Goal: Task Accomplishment & Management: Use online tool/utility

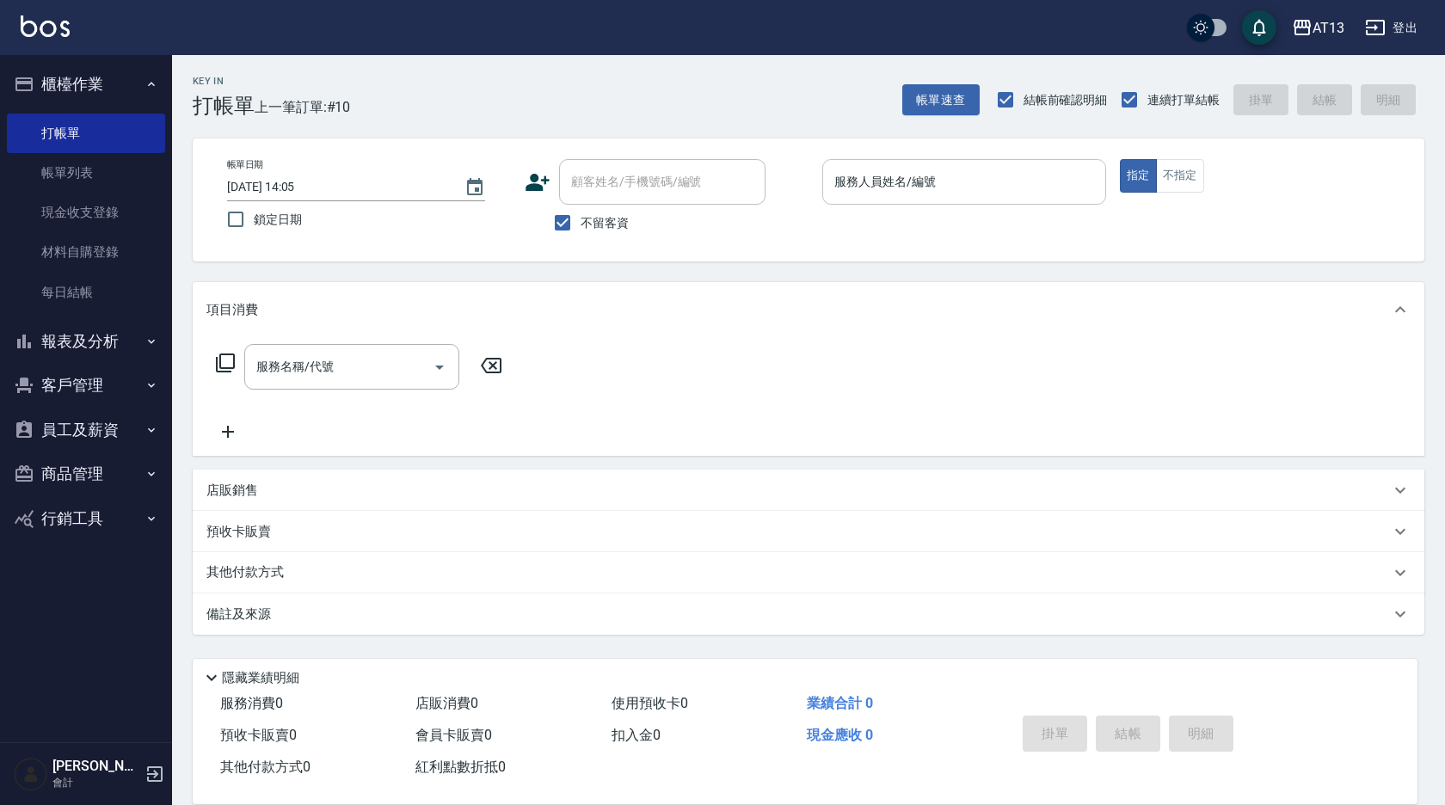
click at [875, 183] on div "服務人員姓名/編號 服務人員姓名/編號" at bounding box center [964, 182] width 284 height 46
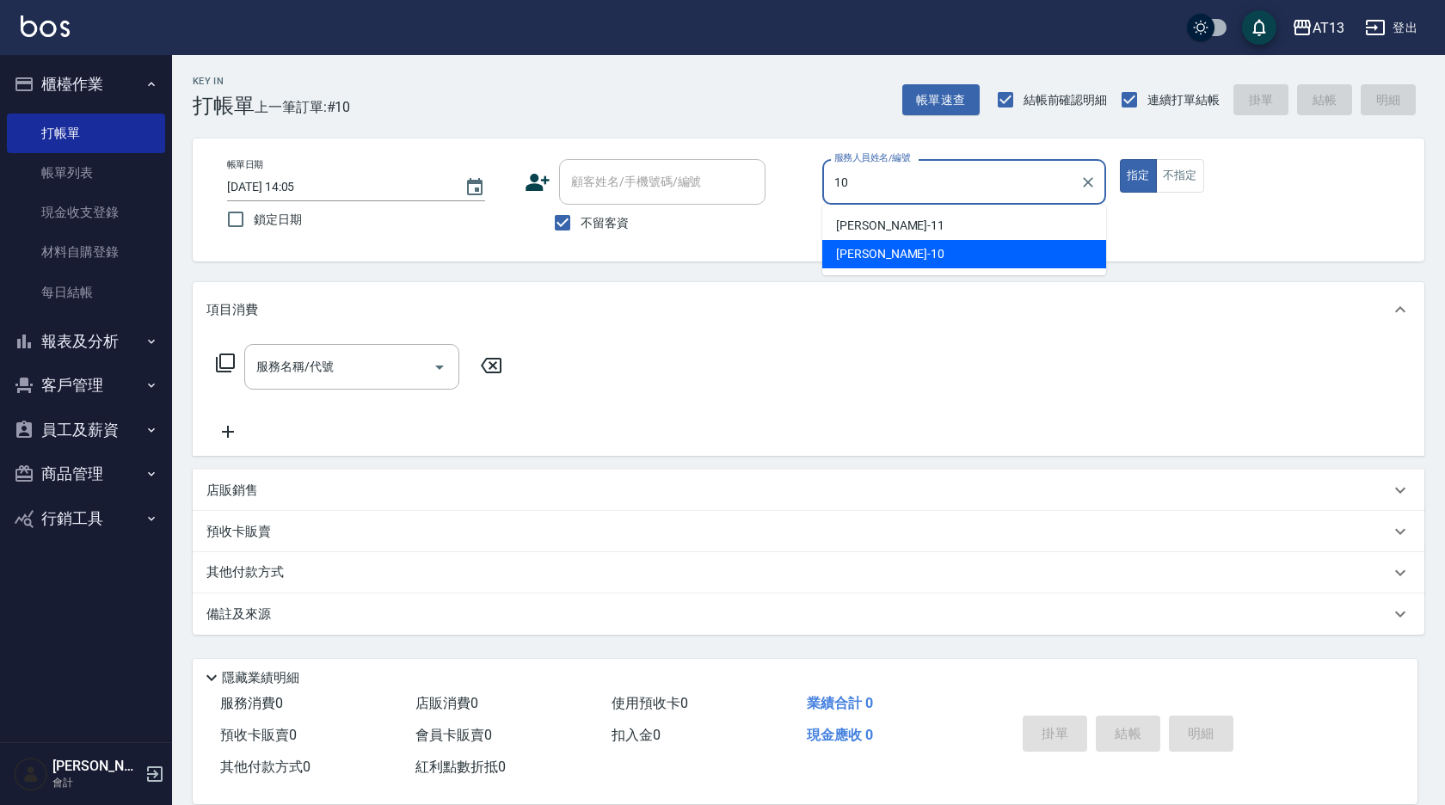
click at [913, 252] on div "[PERSON_NAME] -10" at bounding box center [964, 254] width 284 height 28
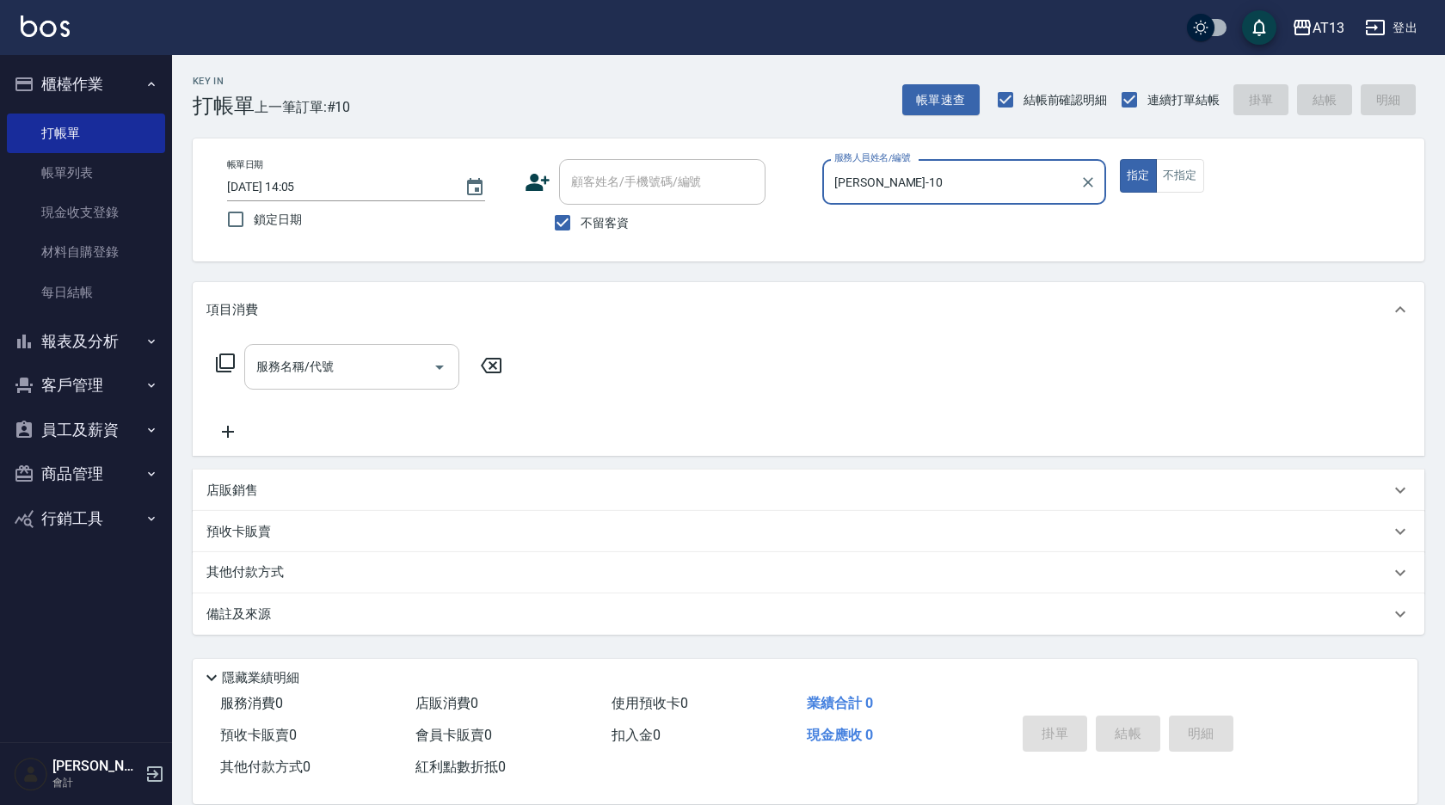
type input "[PERSON_NAME]-10"
click at [387, 361] on input "服務名稱/代號" at bounding box center [339, 367] width 174 height 30
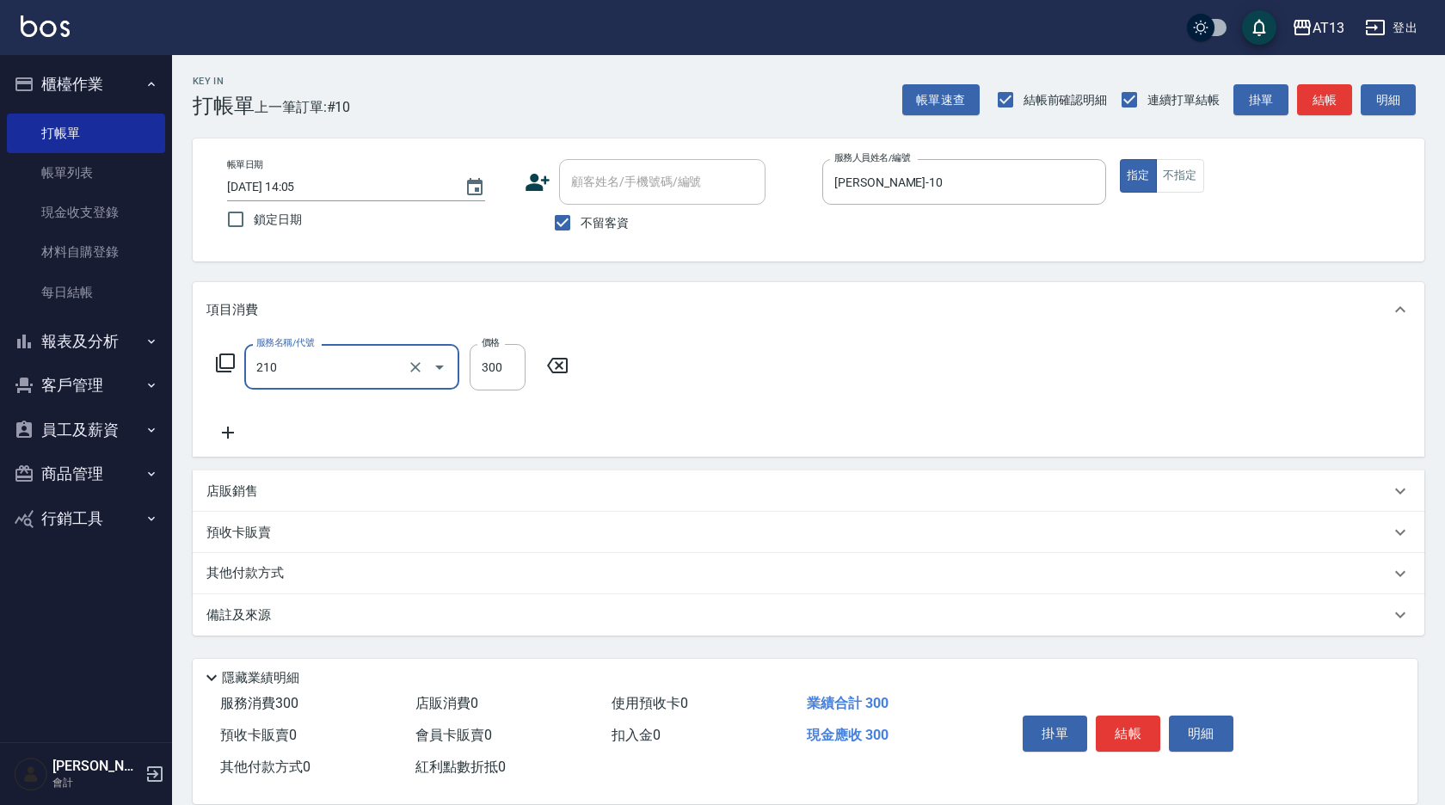
type input "歐娜洗髮精(210)"
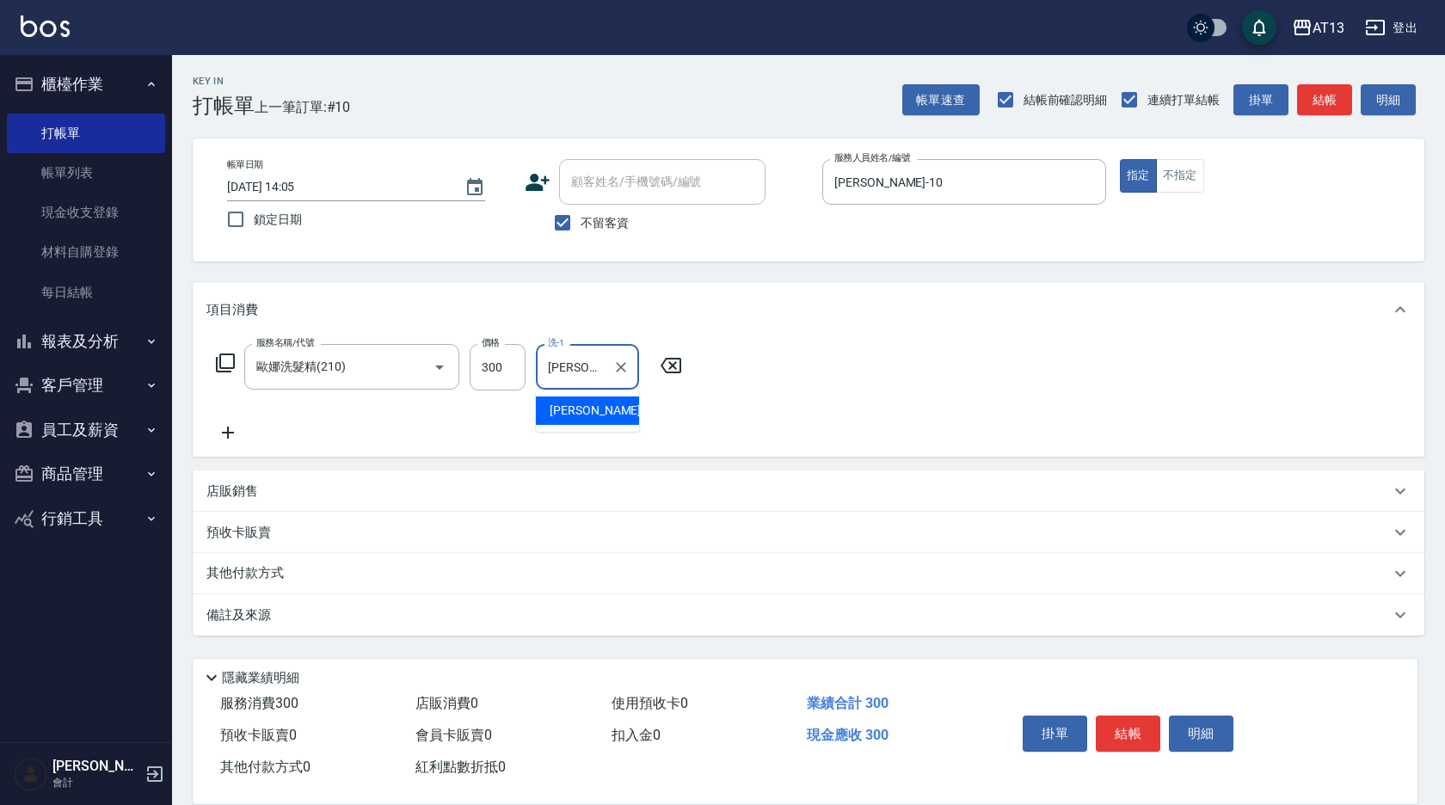
type input "[PERSON_NAME]-23"
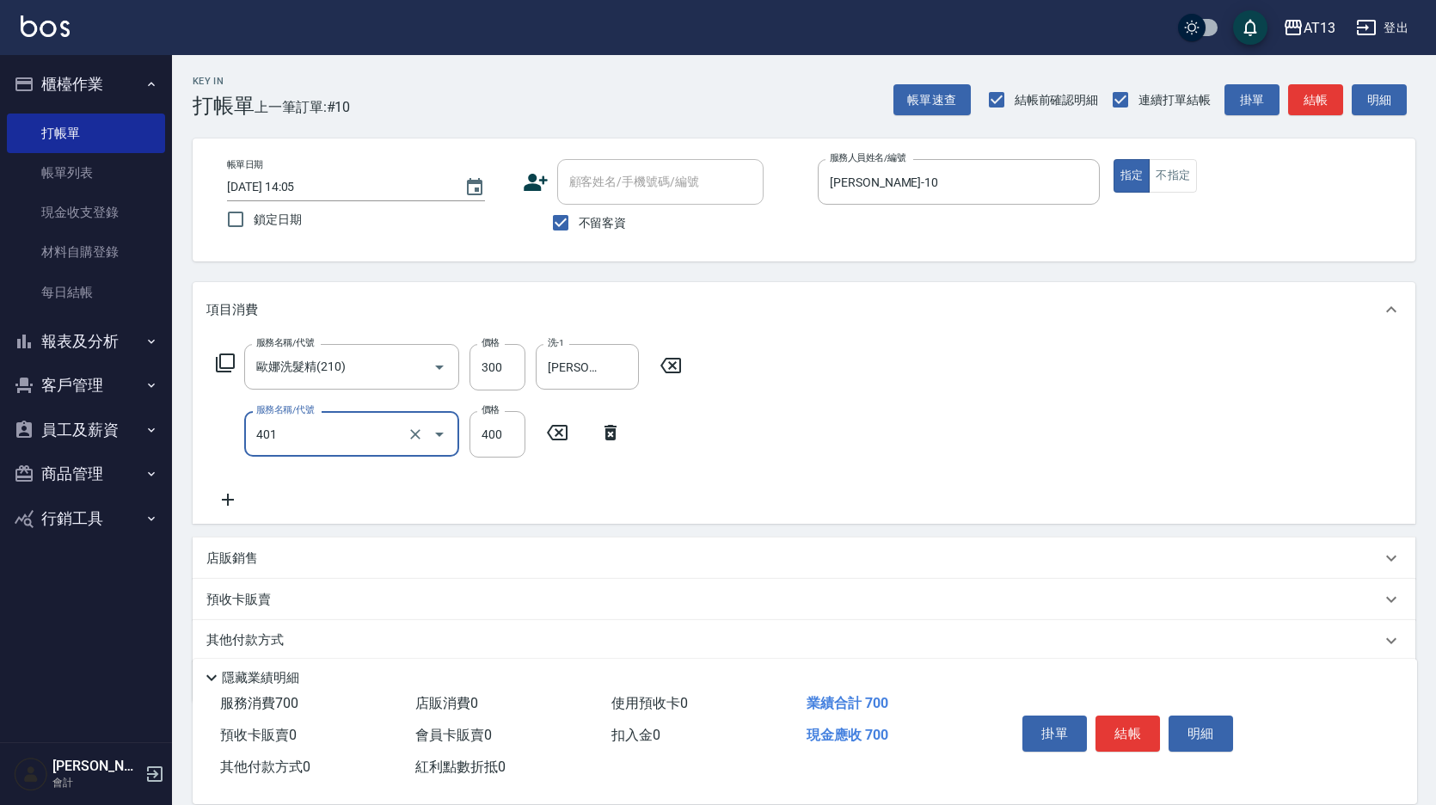
type input "剪髮(401)"
type input "450"
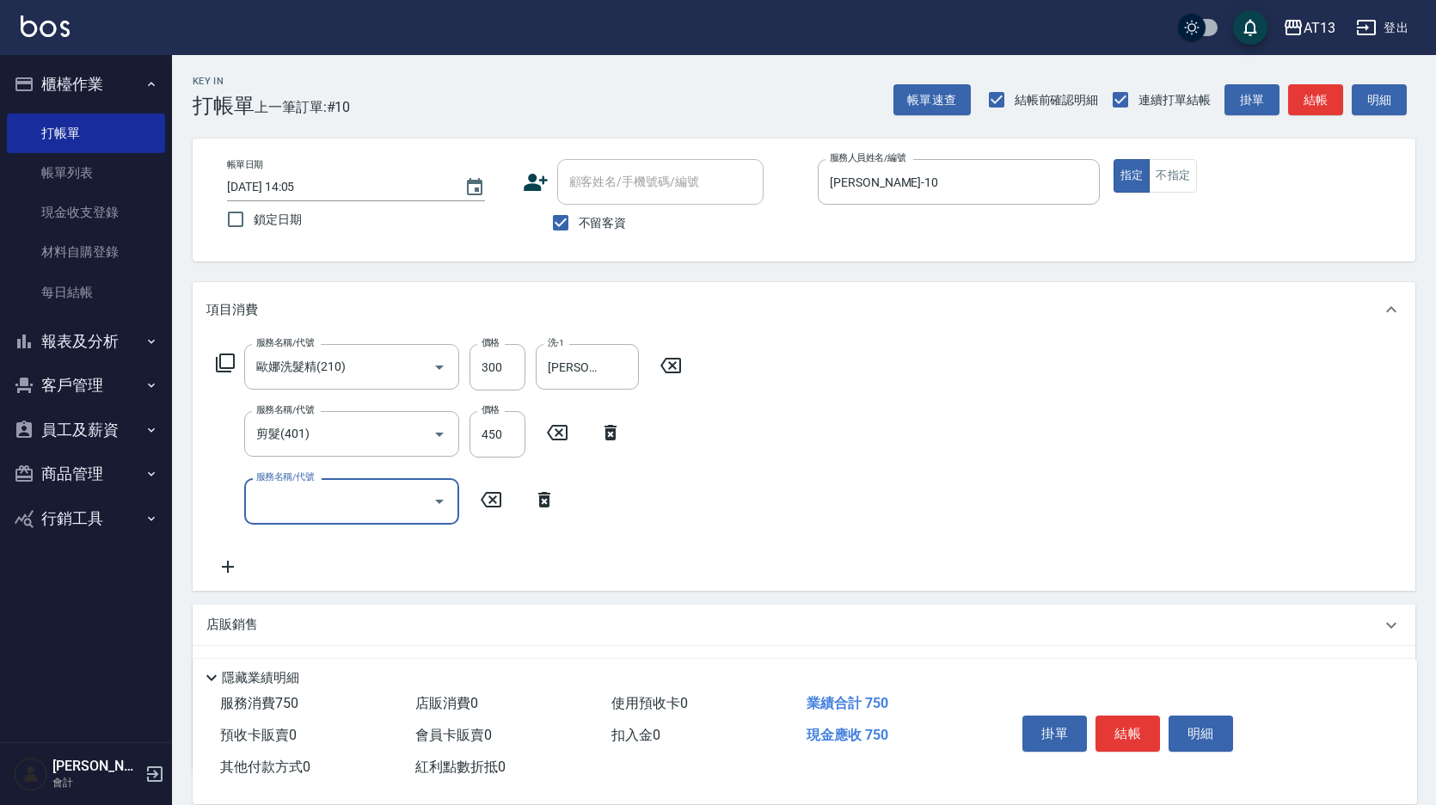
click at [931, 418] on div "服務名稱/代號 [PERSON_NAME]洗髮精(210) 服務名稱/代號 價格 300 價格 洗-1 [PERSON_NAME]-23 洗-1 服務名稱/代…" at bounding box center [804, 463] width 1223 height 253
click at [1144, 728] on button "結帳" at bounding box center [1128, 734] width 65 height 36
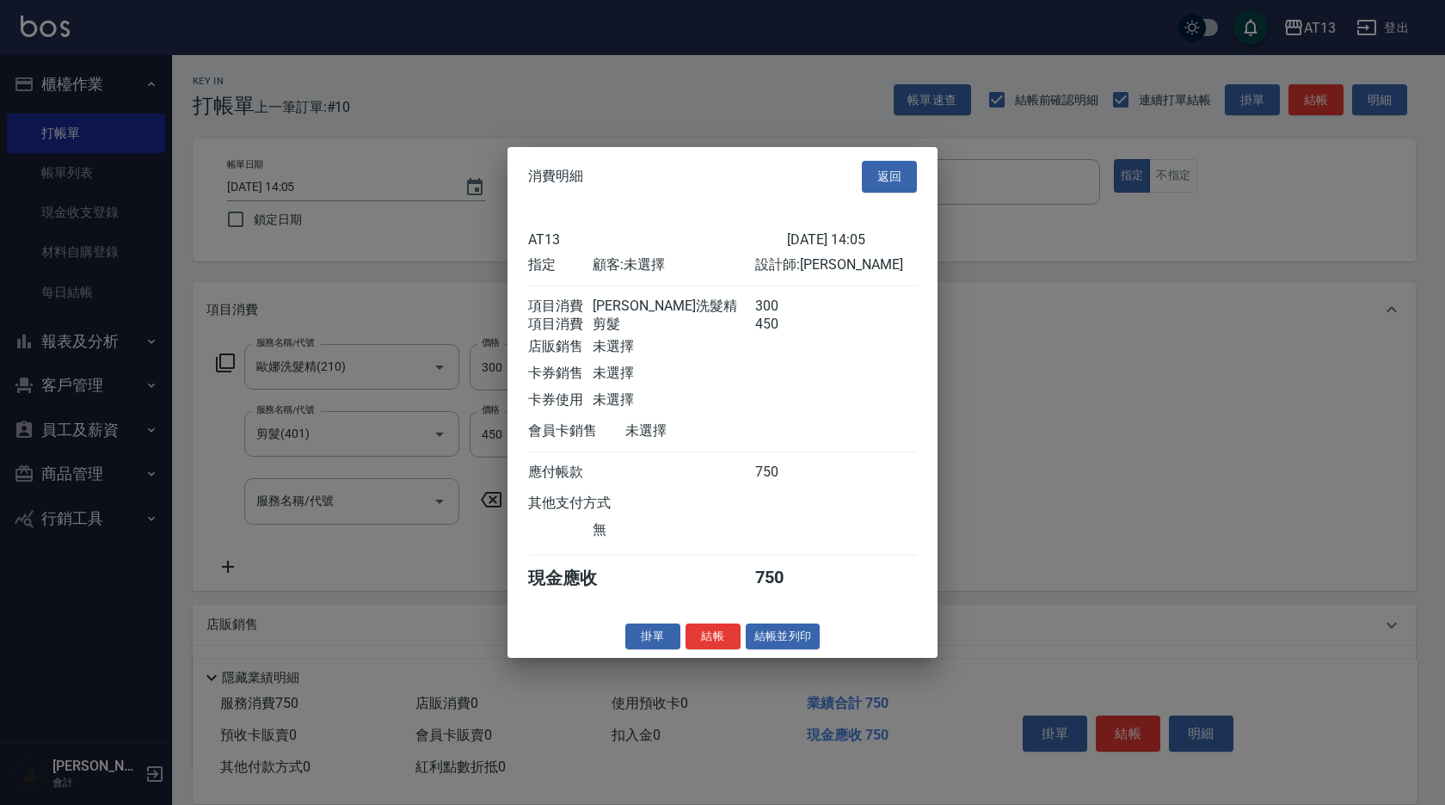
click at [724, 644] on button "結帳" at bounding box center [712, 636] width 55 height 27
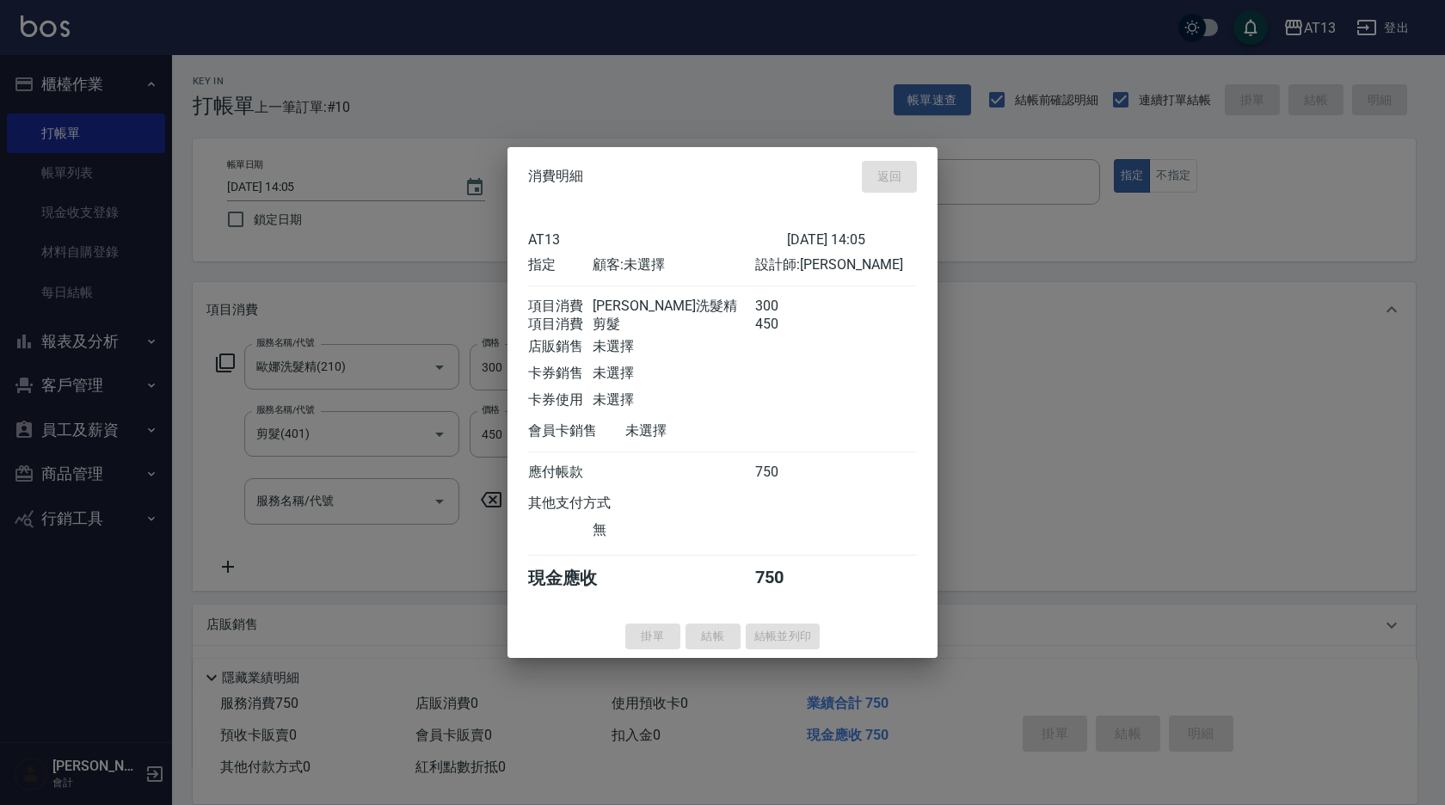
type input "[DATE] 15:06"
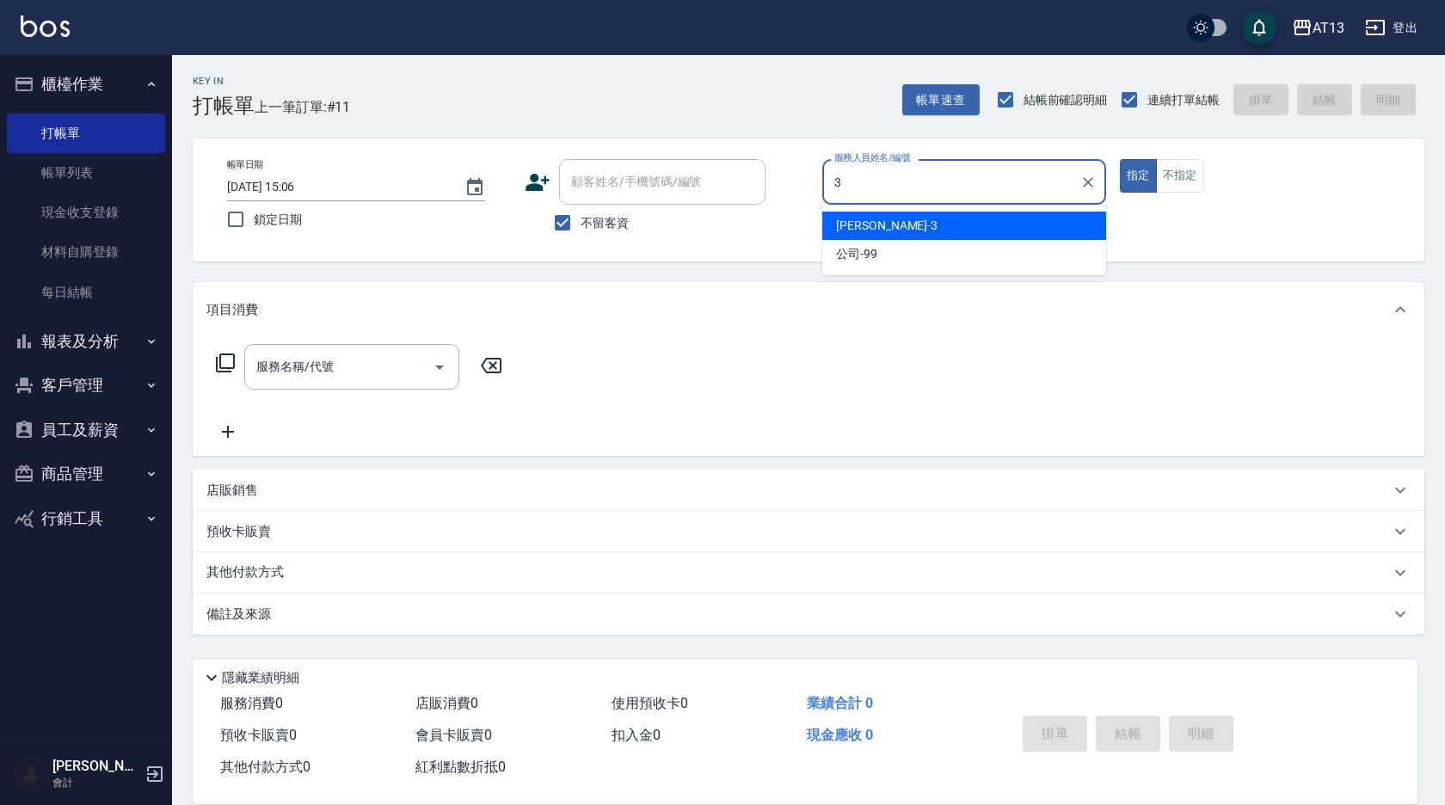
click at [901, 221] on div "[PERSON_NAME] -3" at bounding box center [964, 226] width 284 height 28
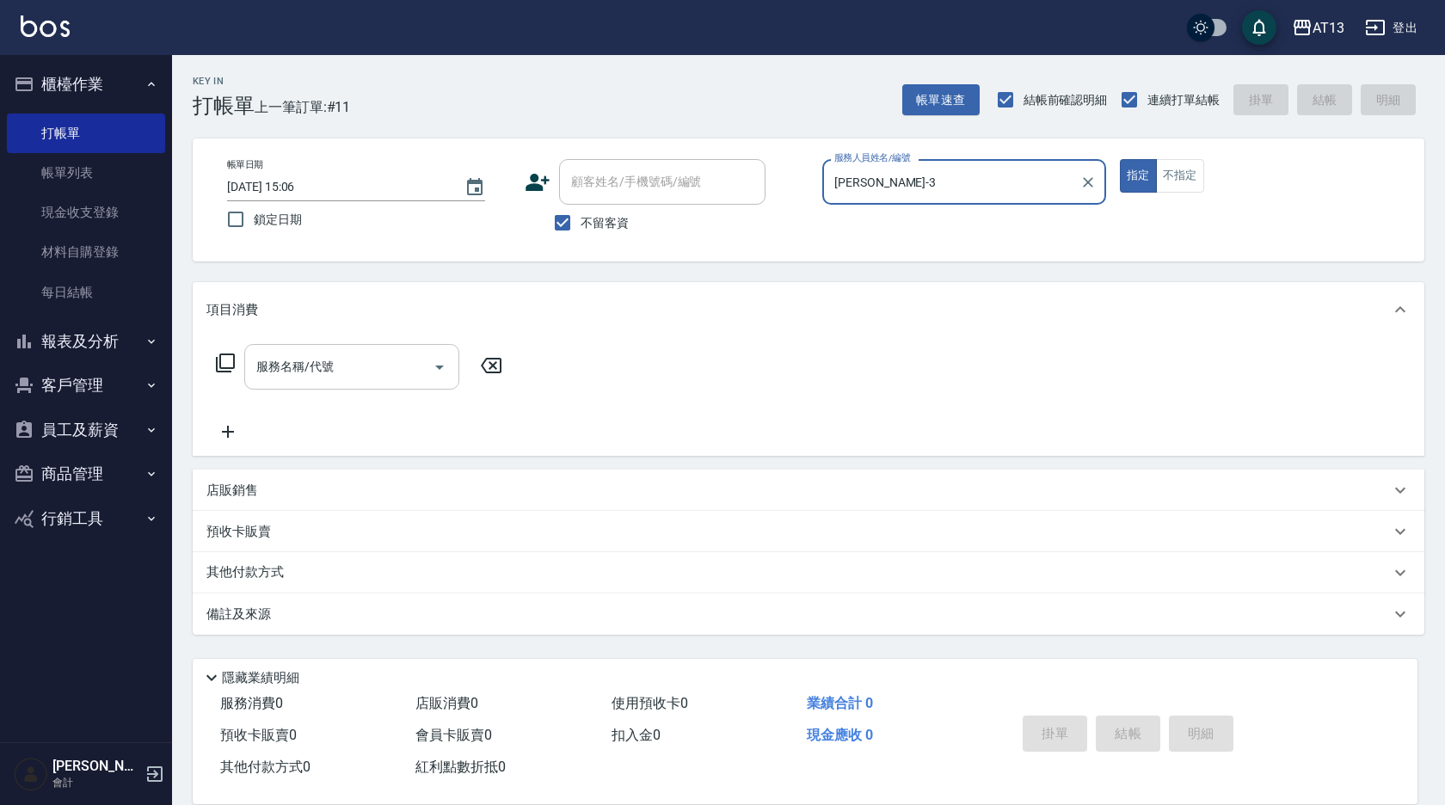
type input "[PERSON_NAME]-3"
drag, startPoint x: 397, startPoint y: 360, endPoint x: 366, endPoint y: 387, distance: 40.9
click at [391, 361] on input "服務名稱/代號" at bounding box center [339, 367] width 174 height 30
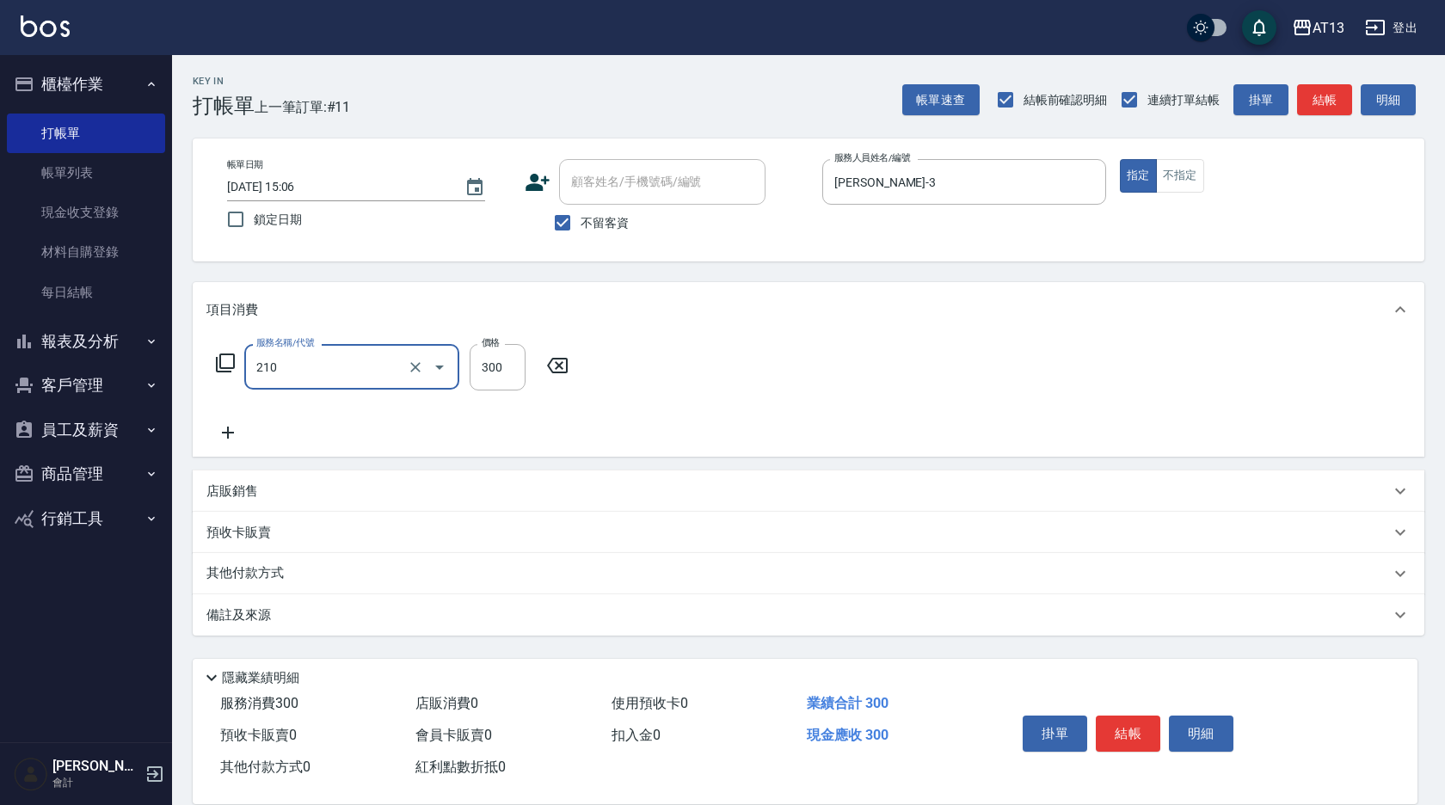
type input "歐娜洗髮精(210)"
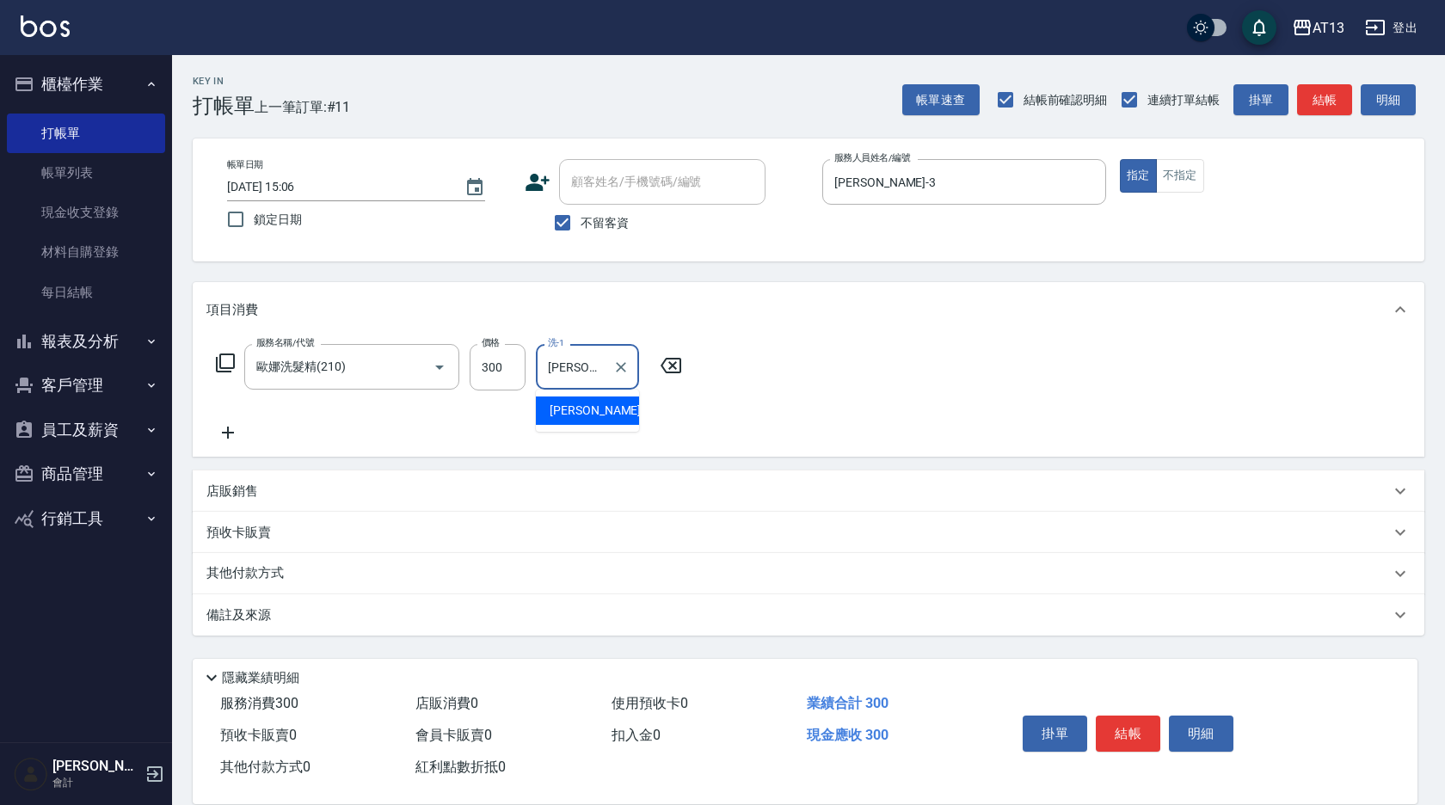
type input "[PERSON_NAME]-29"
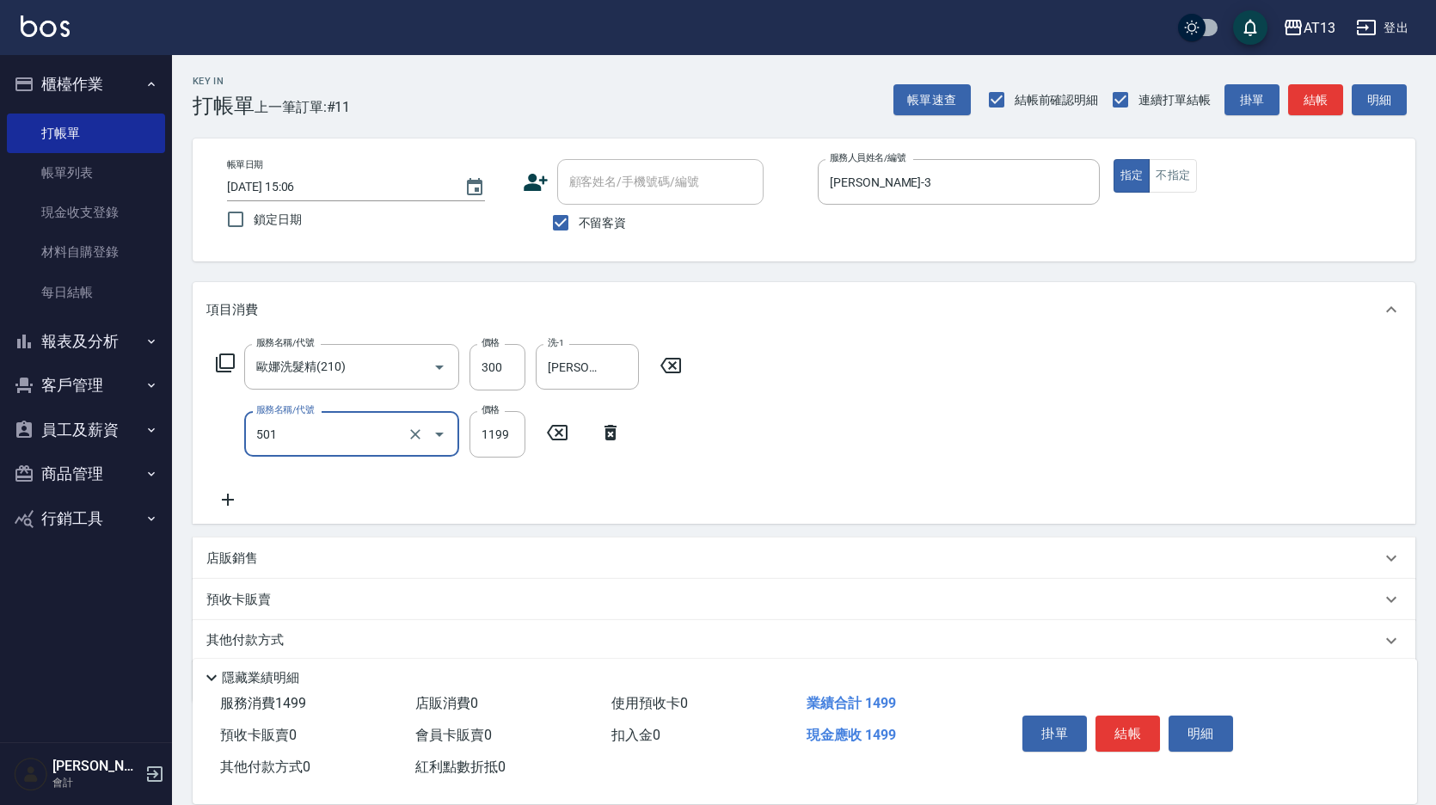
type input "染髮(501)"
type input "1200"
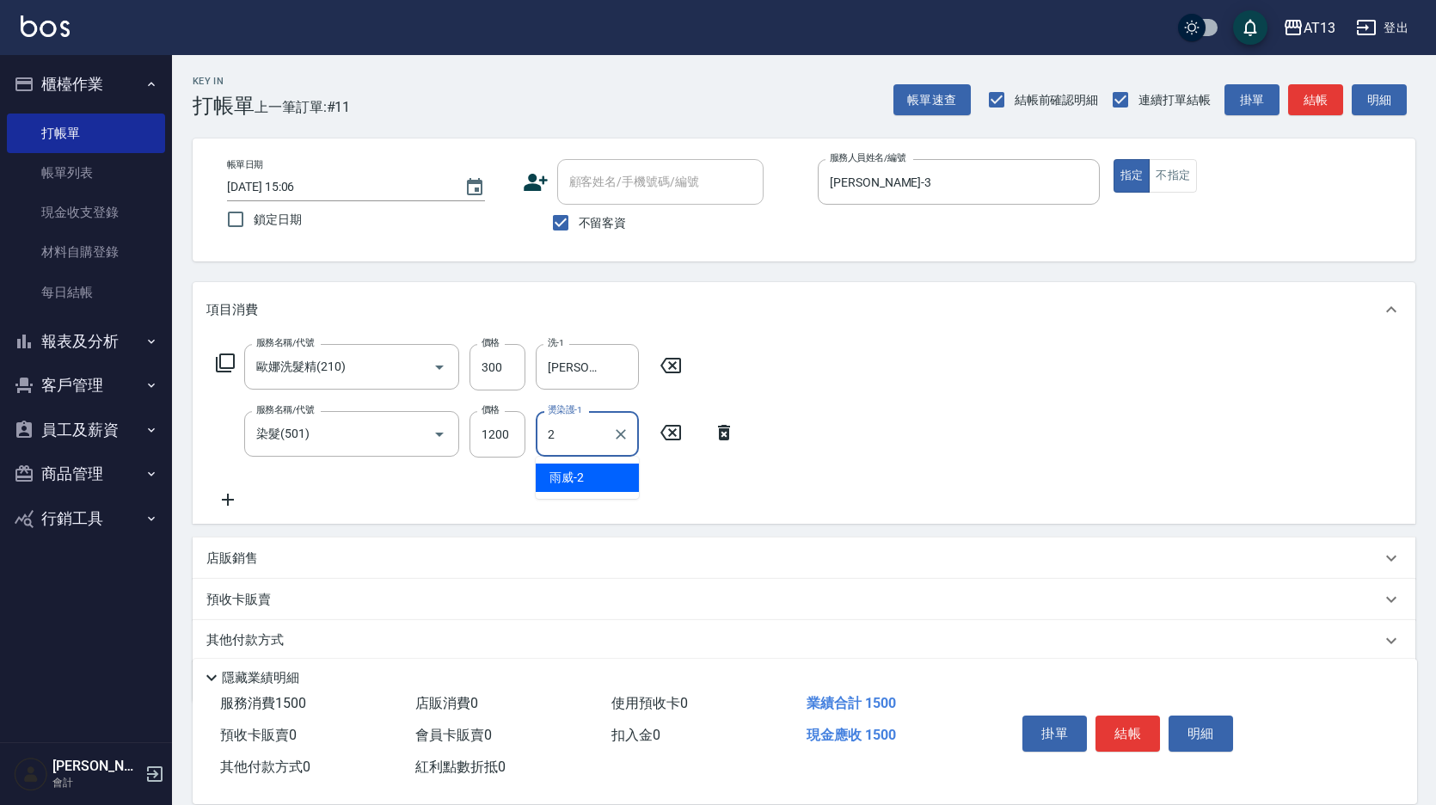
type input "雨威-2"
click at [618, 432] on icon "Clear" at bounding box center [620, 434] width 17 height 17
type input "[PERSON_NAME]-29"
drag, startPoint x: 886, startPoint y: 452, endPoint x: 928, endPoint y: 484, distance: 53.3
click at [888, 453] on div "服務名稱/代號 [PERSON_NAME]洗髮精(210) 服務名稱/代號 價格 300 價格 洗-1 妤宸-29 洗-1 服務名稱/代號 染髮(501) 服…" at bounding box center [804, 430] width 1223 height 187
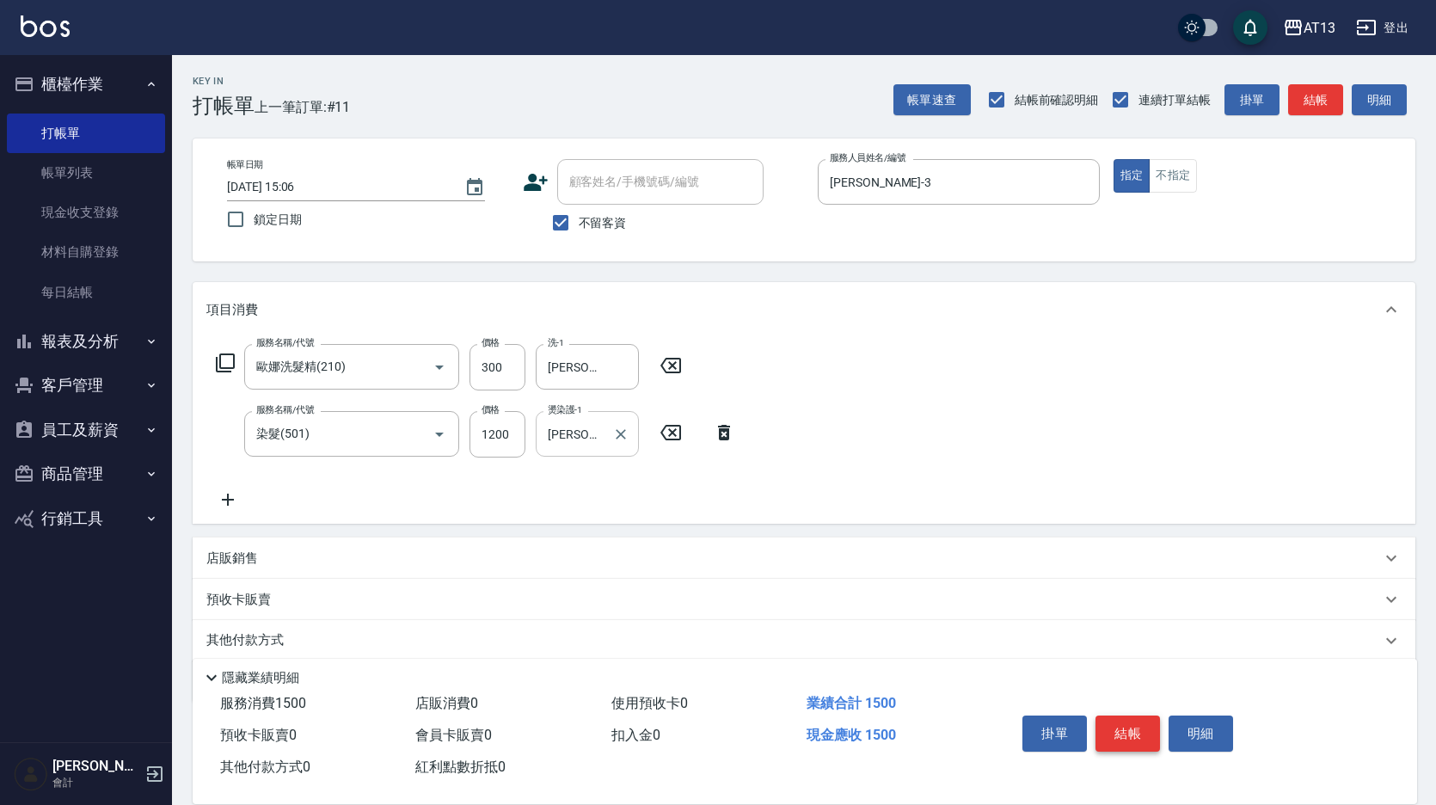
click at [1132, 722] on button "結帳" at bounding box center [1128, 734] width 65 height 36
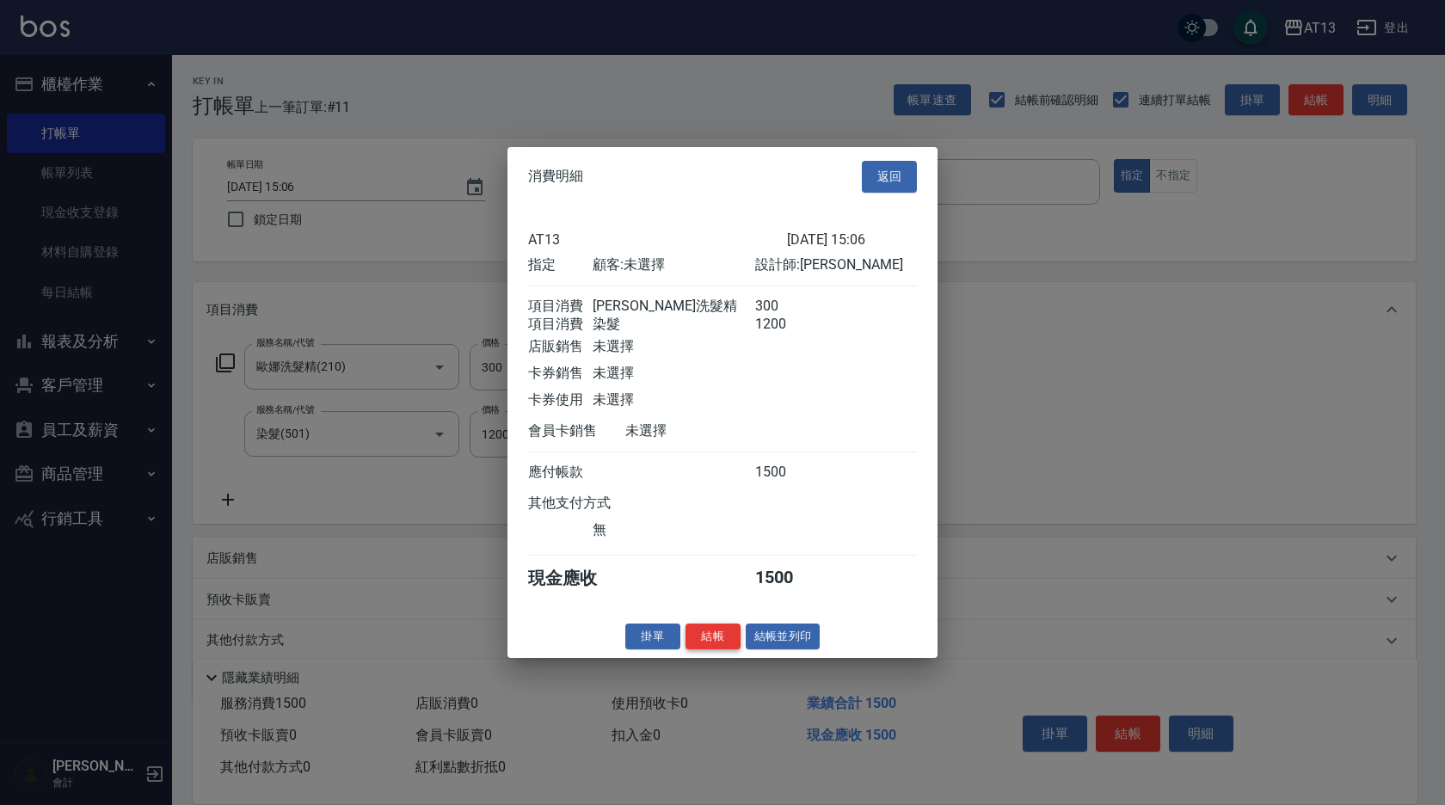
click at [709, 649] on button "結帳" at bounding box center [712, 636] width 55 height 27
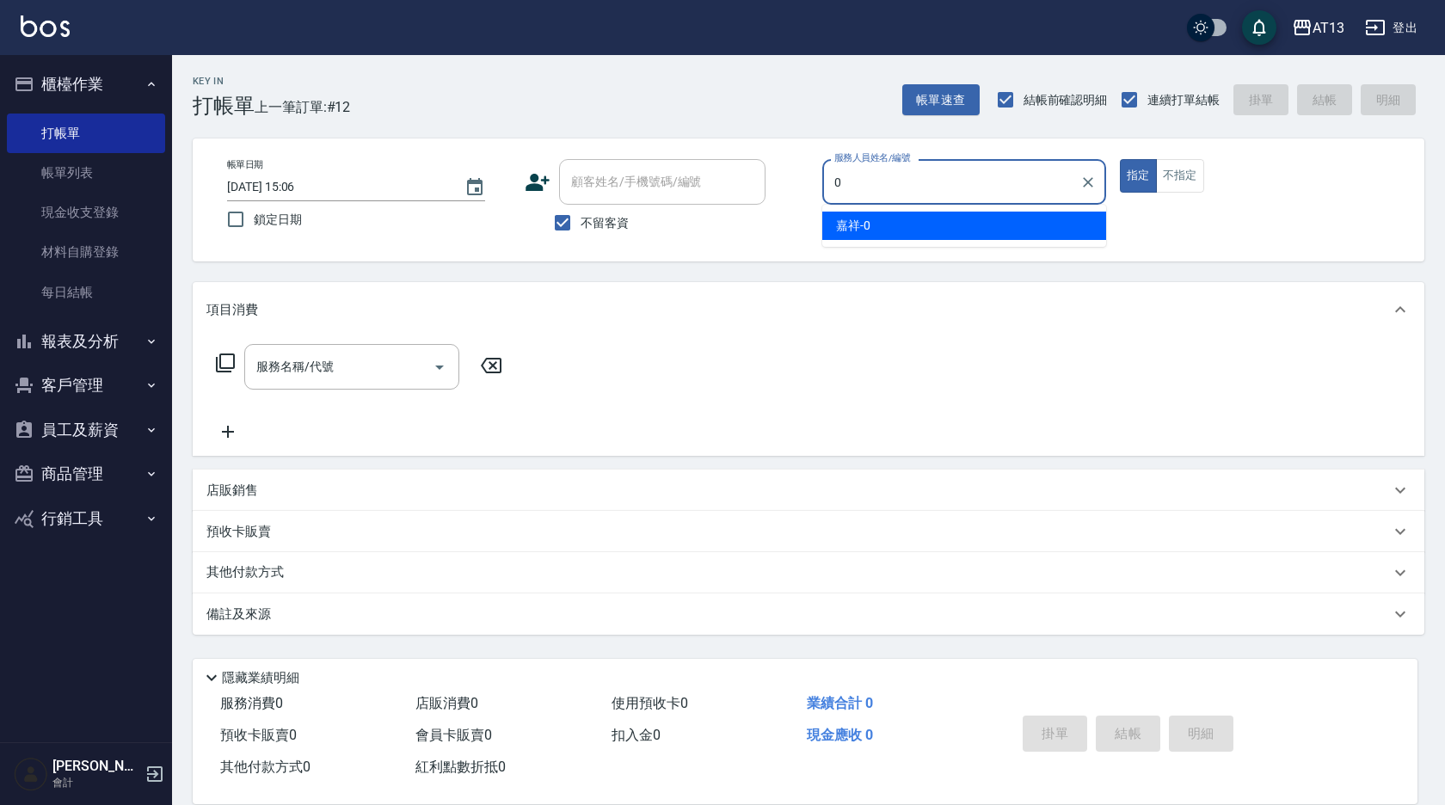
click at [915, 233] on div "嘉祥 -0" at bounding box center [964, 226] width 284 height 28
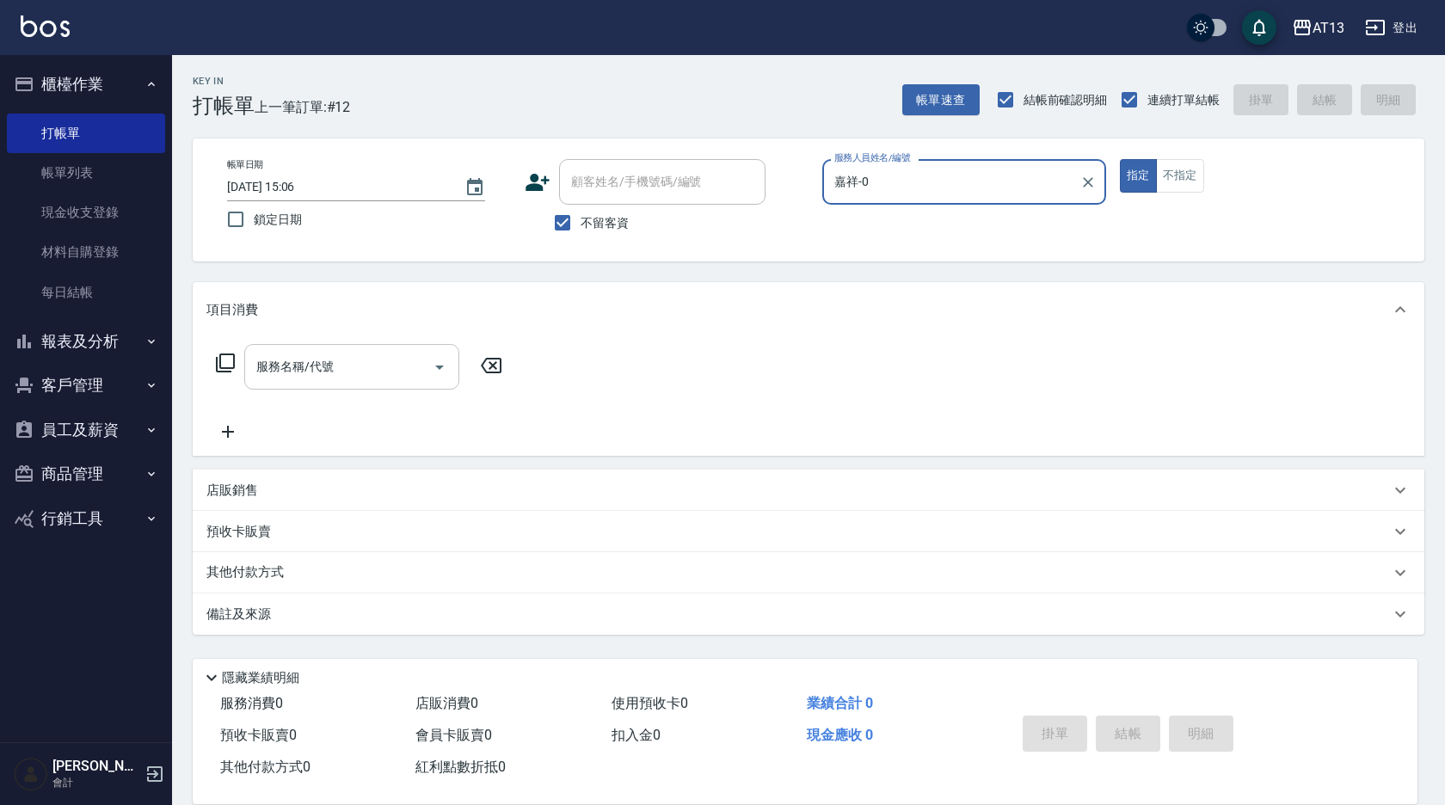
type input "嘉祥-0"
click at [383, 374] on input "服務名稱/代號" at bounding box center [339, 367] width 174 height 30
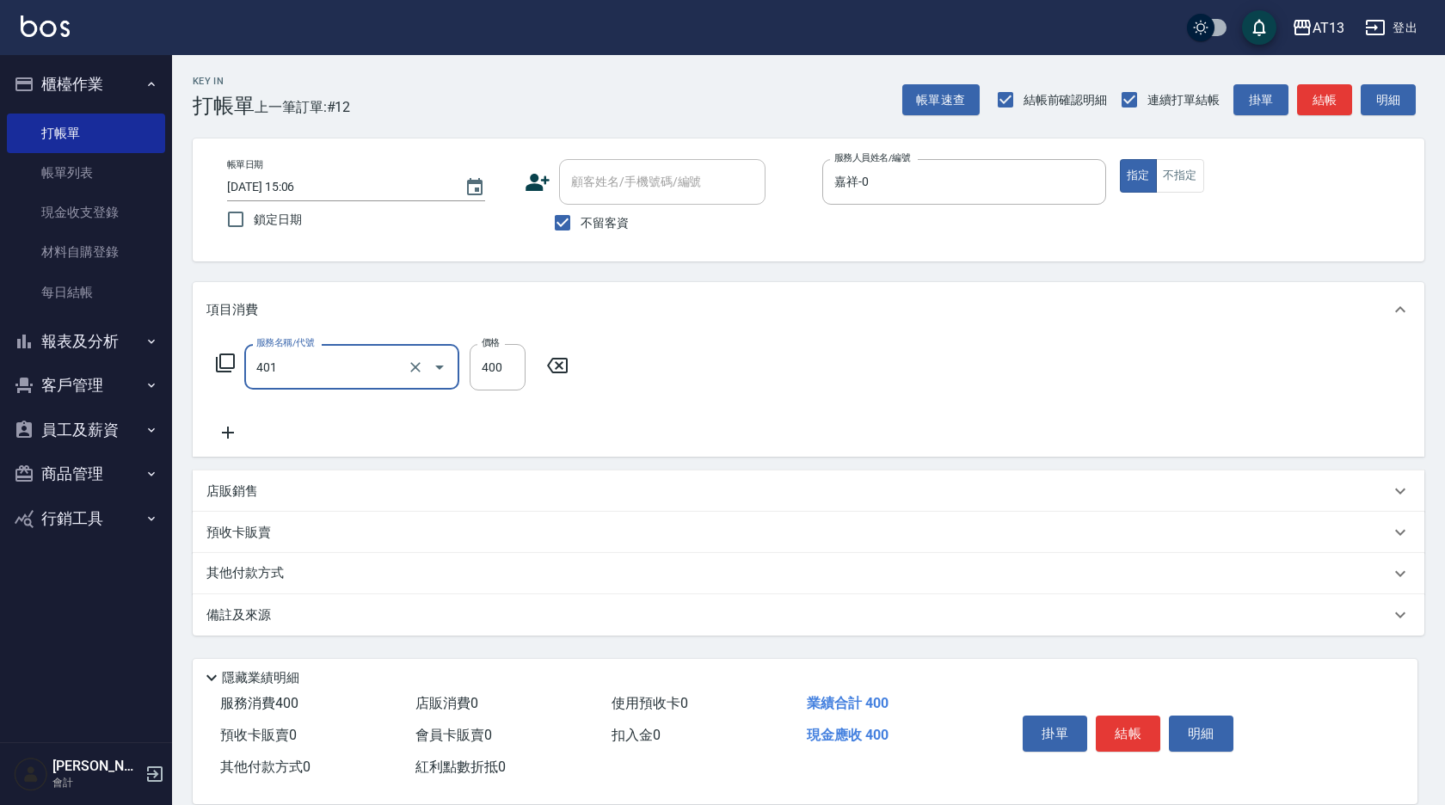
type input "剪髮(401)"
click at [733, 378] on div "服務名稱/代號 剪髮(401) 服務名稱/代號 價格 400 價格" at bounding box center [809, 397] width 1232 height 120
click at [1122, 721] on button "結帳" at bounding box center [1128, 734] width 65 height 36
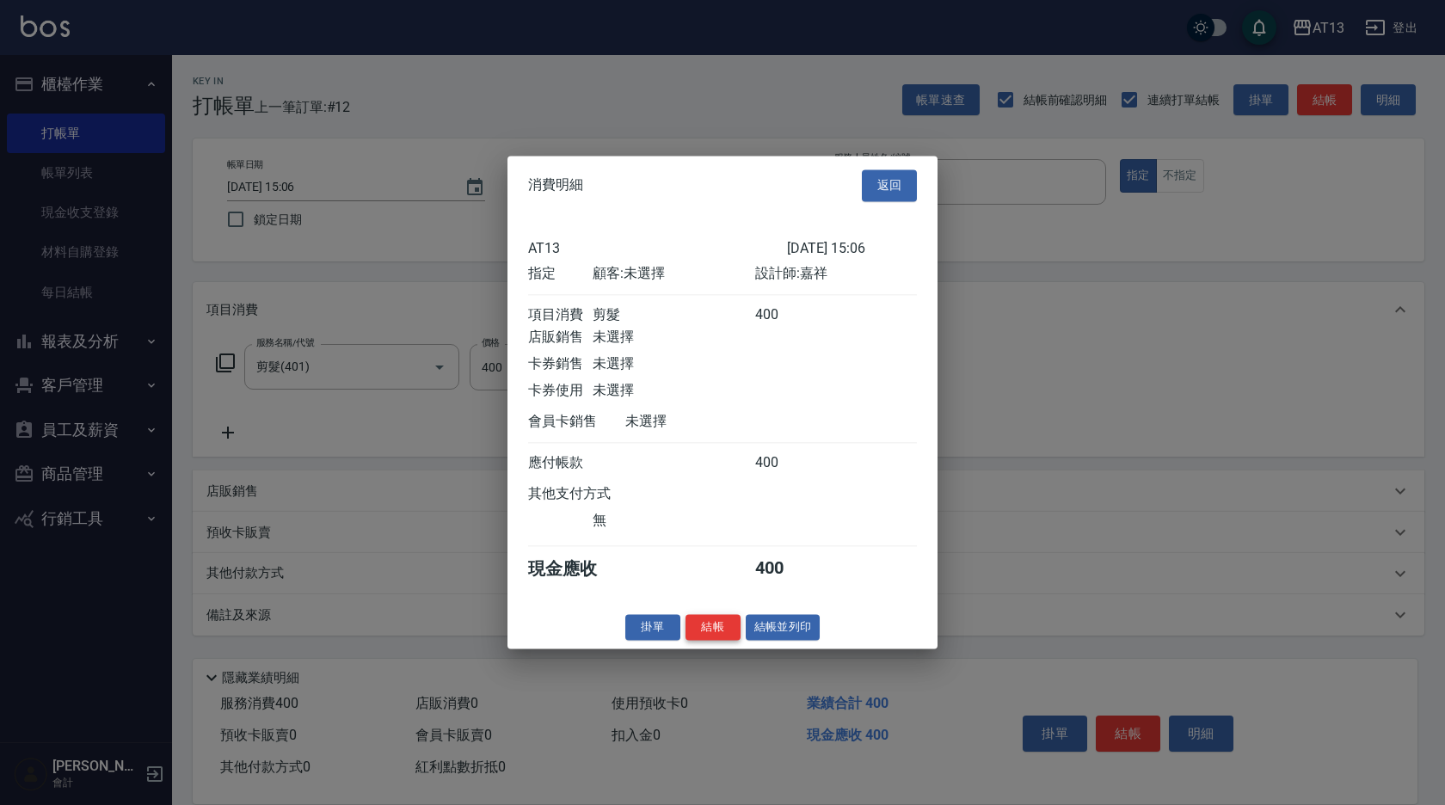
click at [696, 641] on button "結帳" at bounding box center [712, 627] width 55 height 27
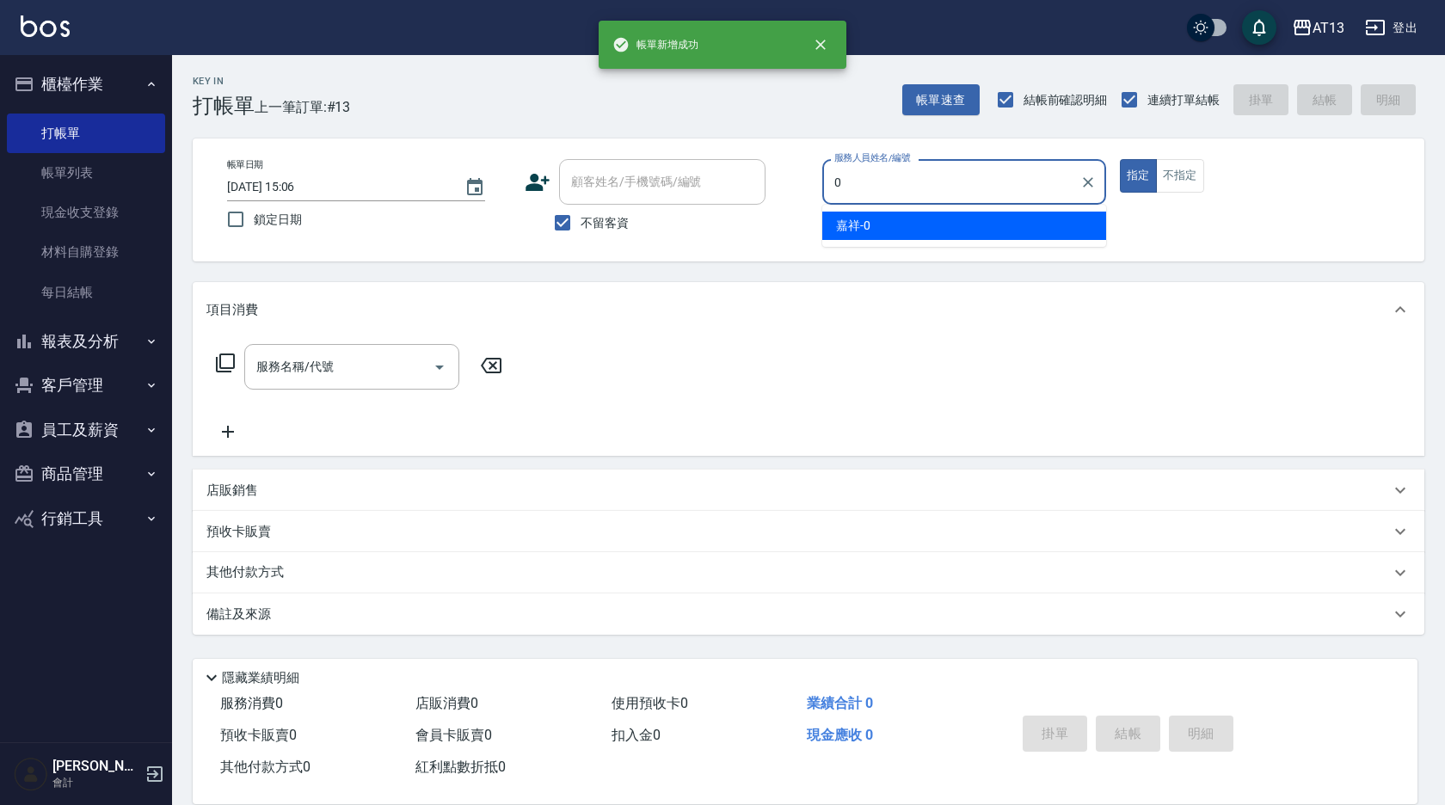
click at [834, 224] on div "嘉祥 -0" at bounding box center [964, 226] width 284 height 28
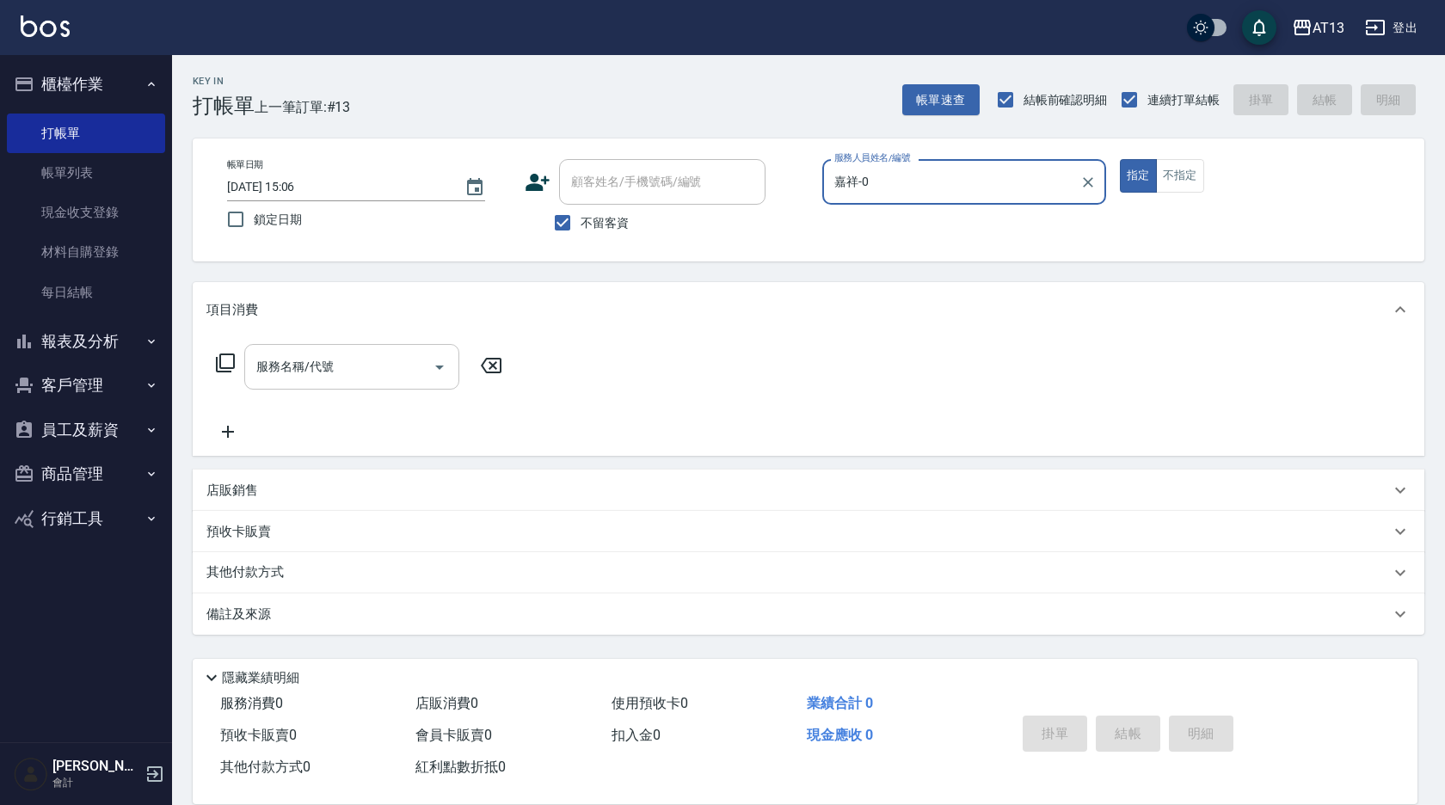
type input "嘉祥-0"
click at [374, 360] on input "服務名稱/代號" at bounding box center [339, 367] width 174 height 30
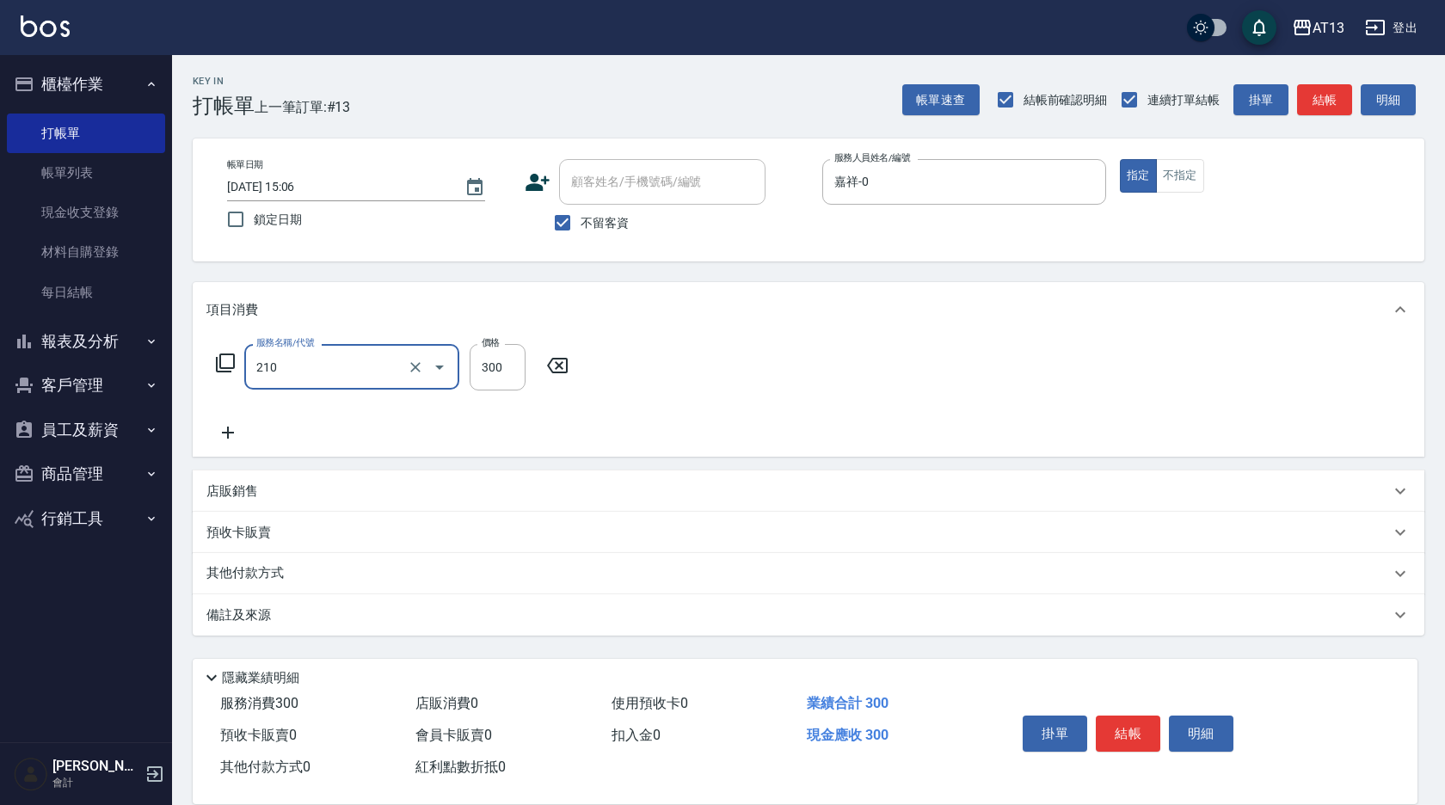
type input "歐娜洗髮精(210)"
type input "[PERSON_NAME]-33"
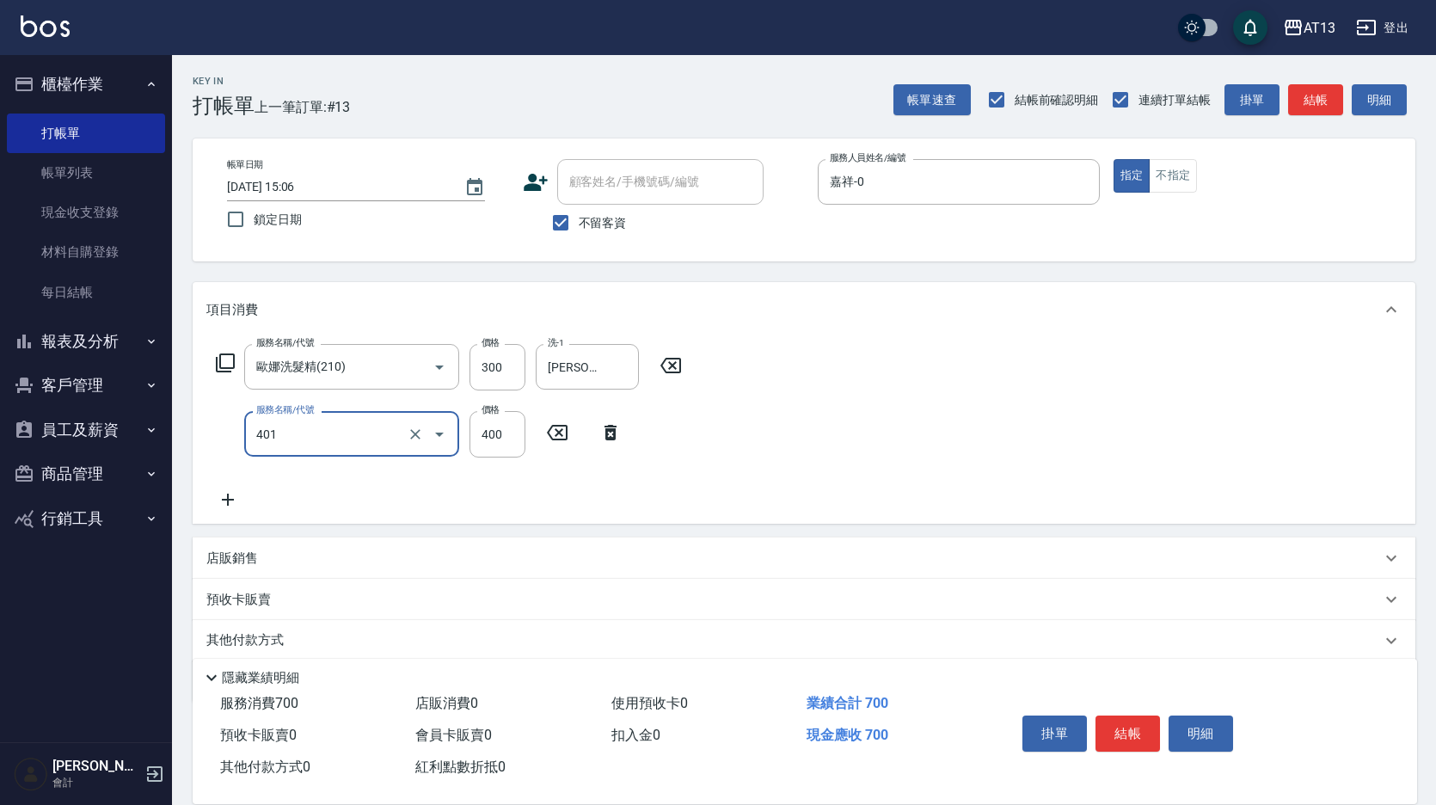
type input "剪髮(401)"
click at [808, 441] on div "服務名稱/代號 [PERSON_NAME]洗髮精(210) 服務名稱/代號 價格 300 價格 洗-1 [PERSON_NAME]-33 洗-1 服務名稱/代…" at bounding box center [804, 430] width 1223 height 187
click at [1152, 735] on button "結帳" at bounding box center [1128, 734] width 65 height 36
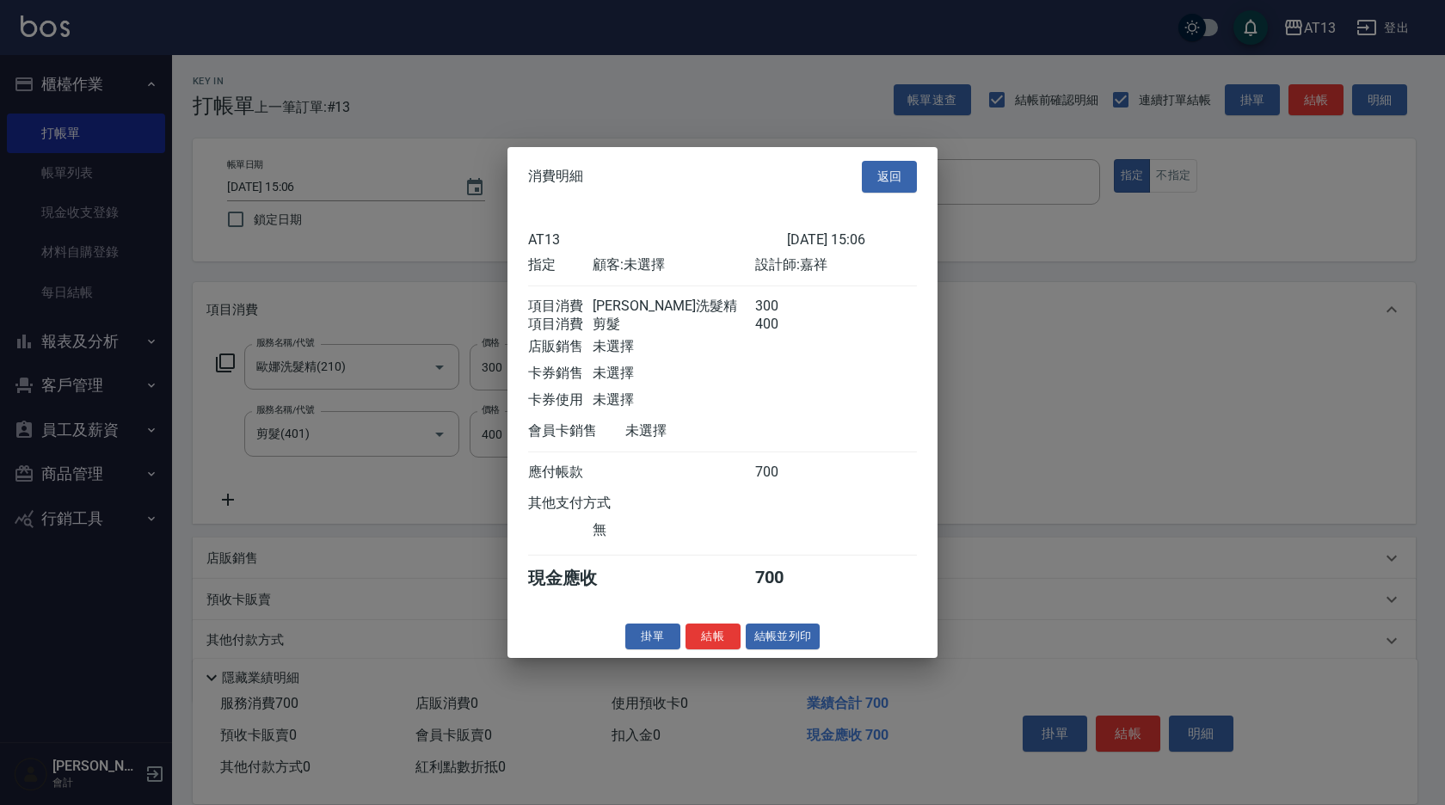
click at [727, 648] on button "結帳" at bounding box center [712, 636] width 55 height 27
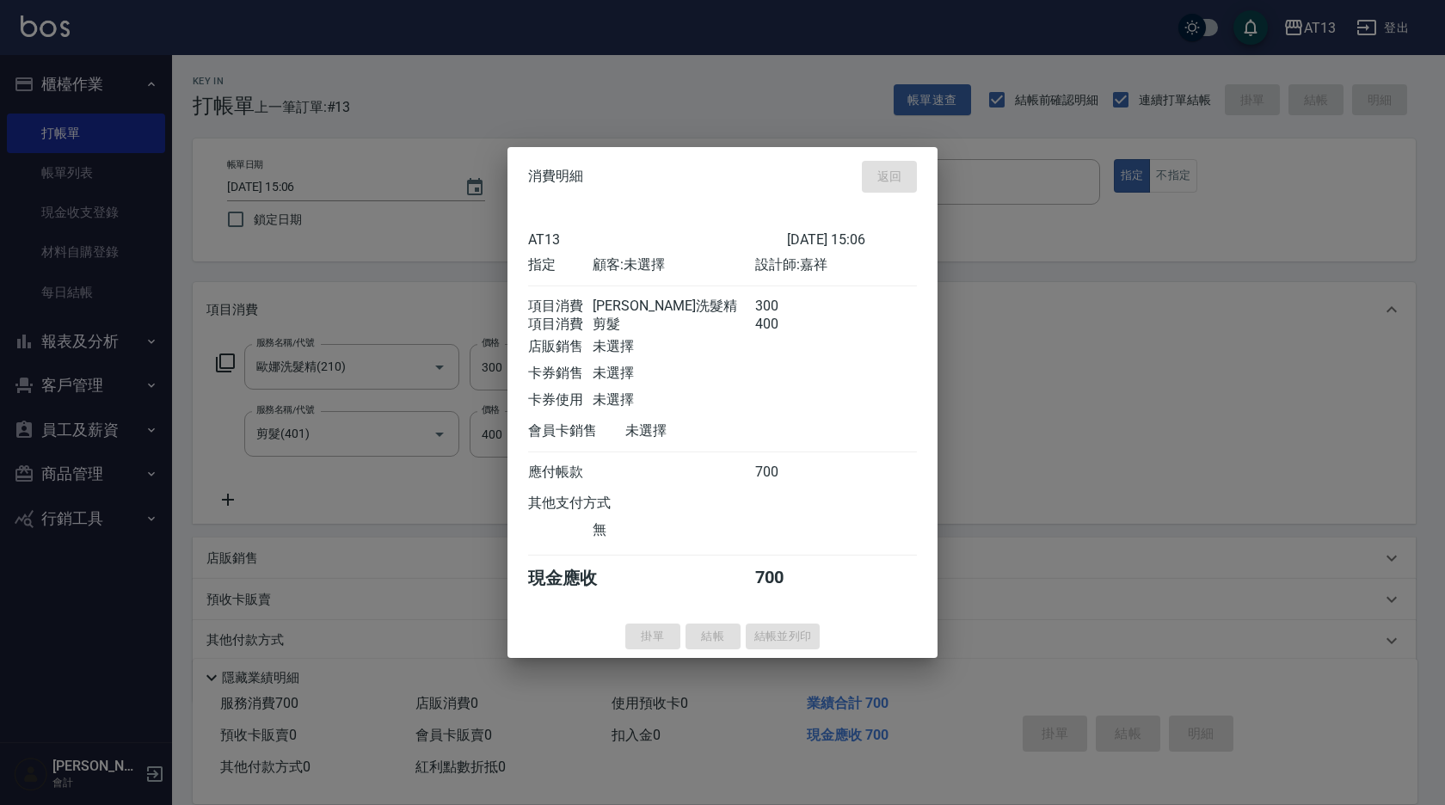
type input "[DATE] 15:07"
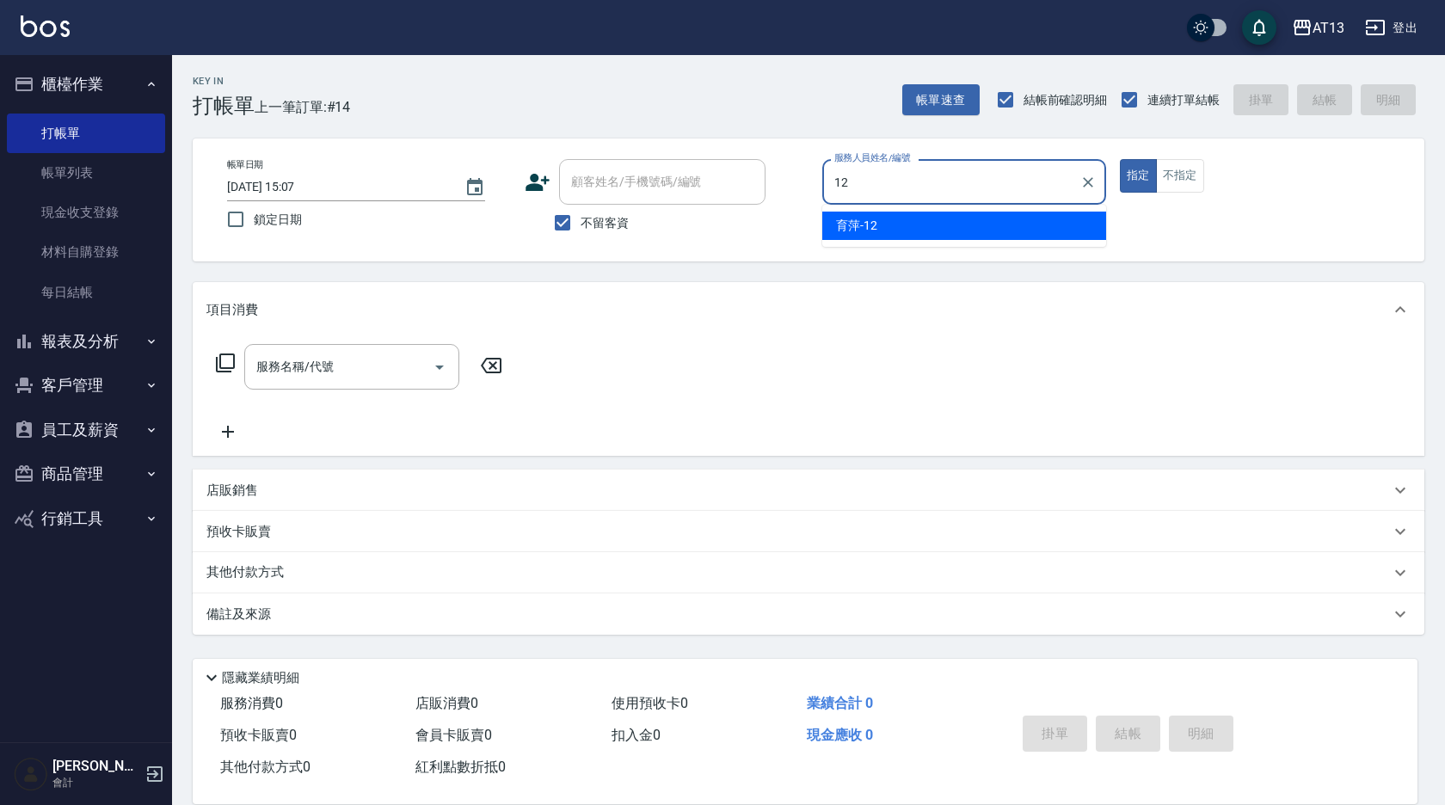
click at [855, 227] on span "育萍 -12" at bounding box center [856, 226] width 41 height 18
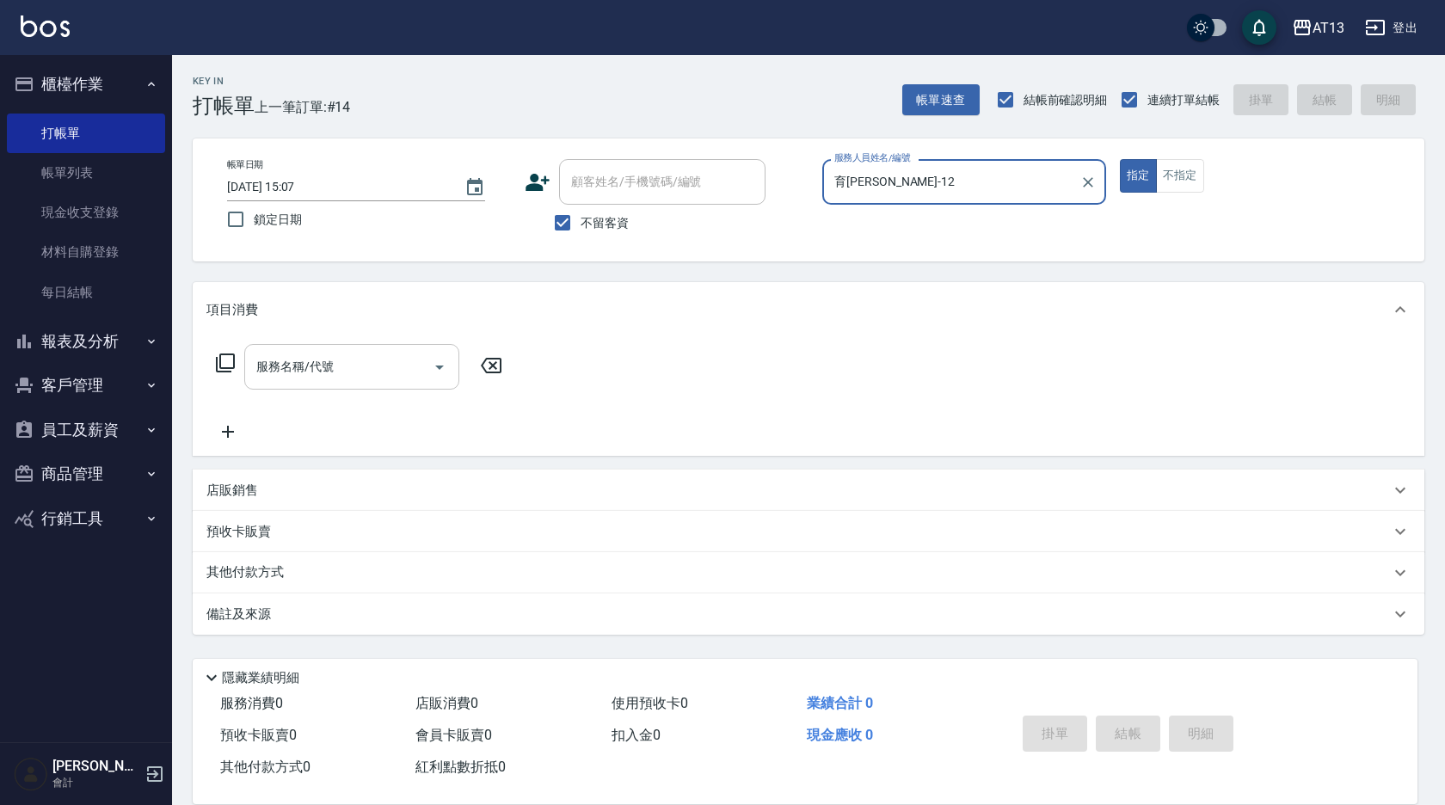
click at [357, 383] on div "服務名稱/代號" at bounding box center [351, 367] width 215 height 46
type input "育[PERSON_NAME]-12"
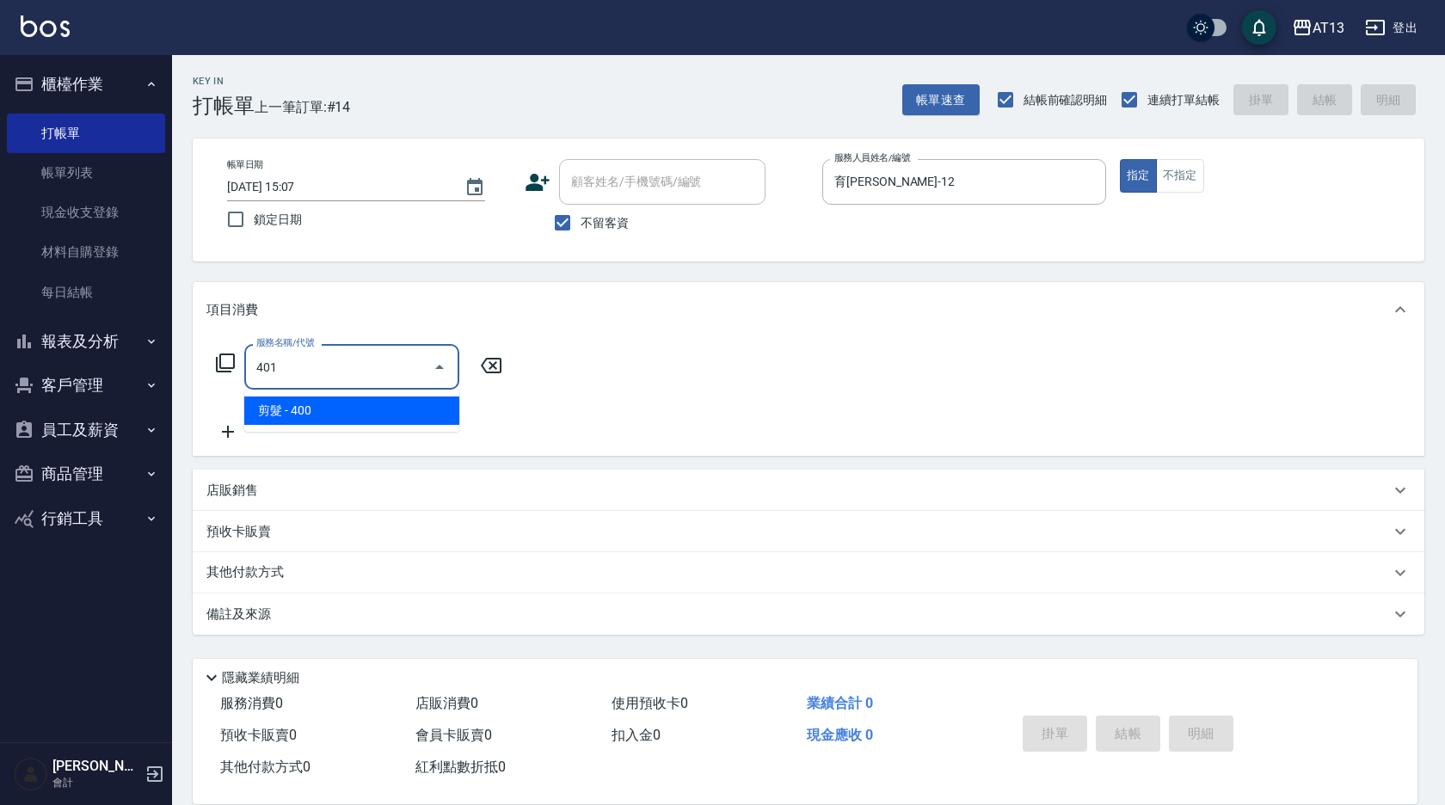
type input "剪髮(401)"
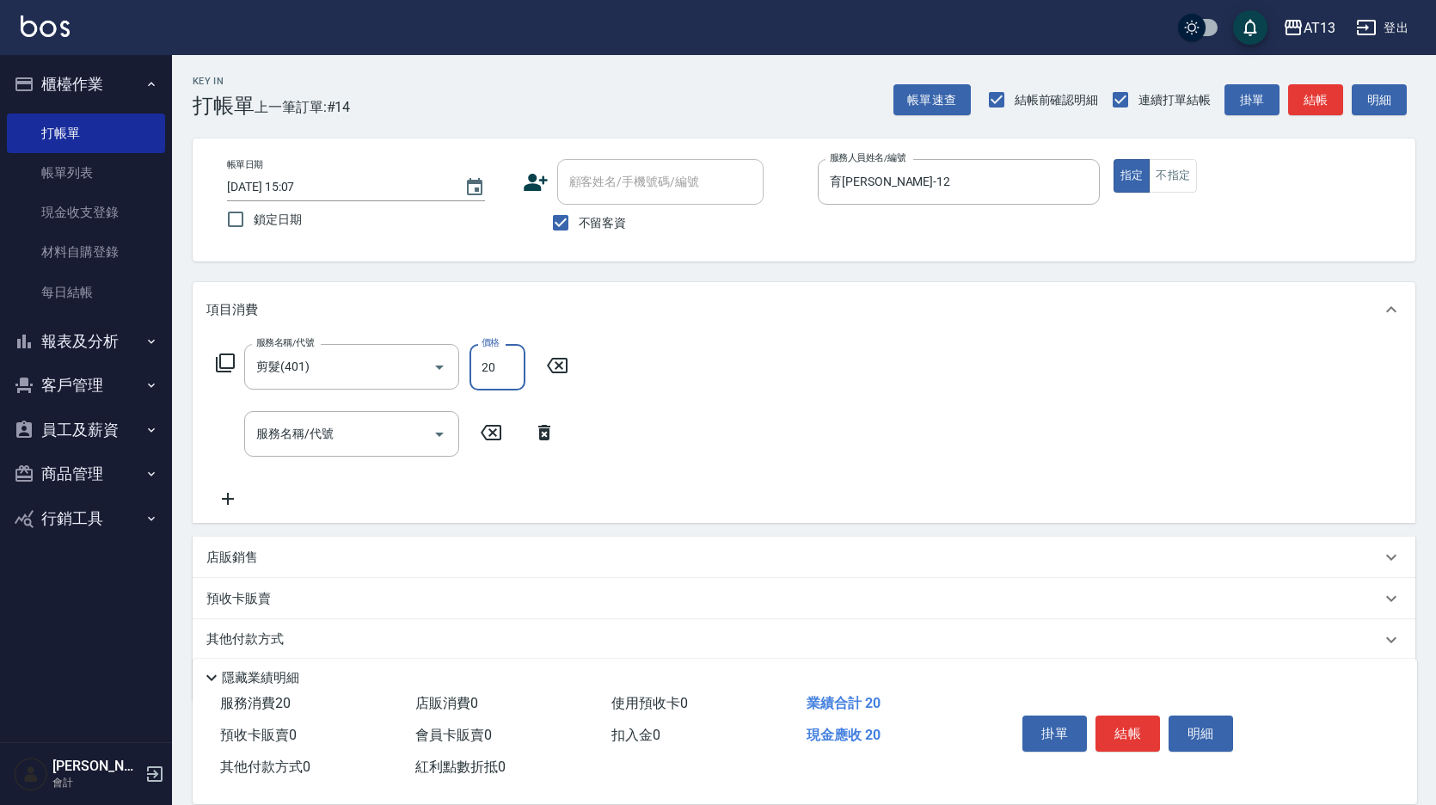
click at [476, 370] on input "20" at bounding box center [498, 367] width 56 height 46
type input "200"
drag, startPoint x: 1026, startPoint y: 341, endPoint x: 1057, endPoint y: 564, distance: 225.8
click at [1026, 341] on div "服務名稱/代號 剪髮(401) 服務名稱/代號 價格 200 價格 服務名稱/代號 服務名稱/代號" at bounding box center [804, 430] width 1223 height 186
click at [1122, 727] on button "結帳" at bounding box center [1128, 734] width 65 height 36
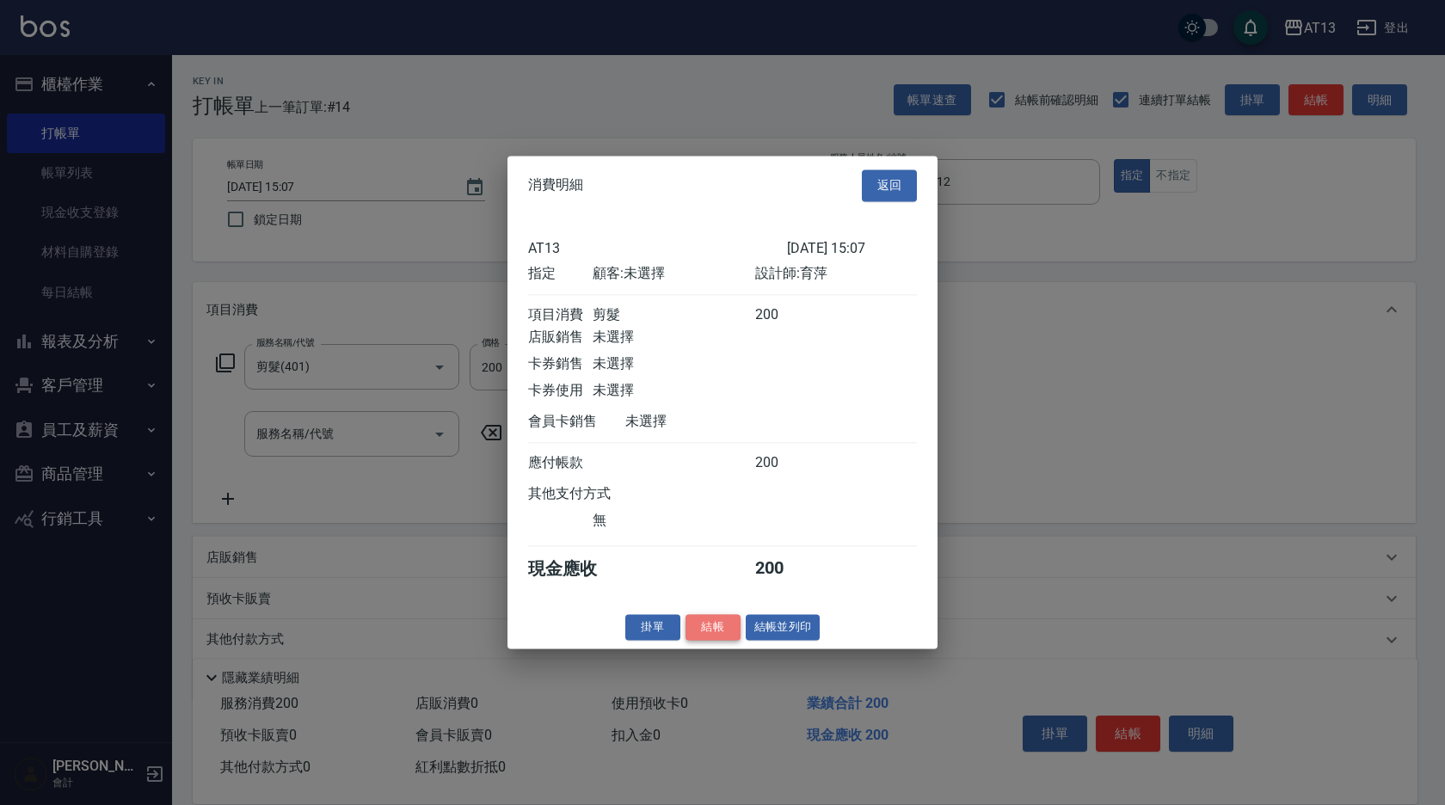
click at [696, 640] on button "結帳" at bounding box center [712, 627] width 55 height 27
